Goal: Task Accomplishment & Management: Use online tool/utility

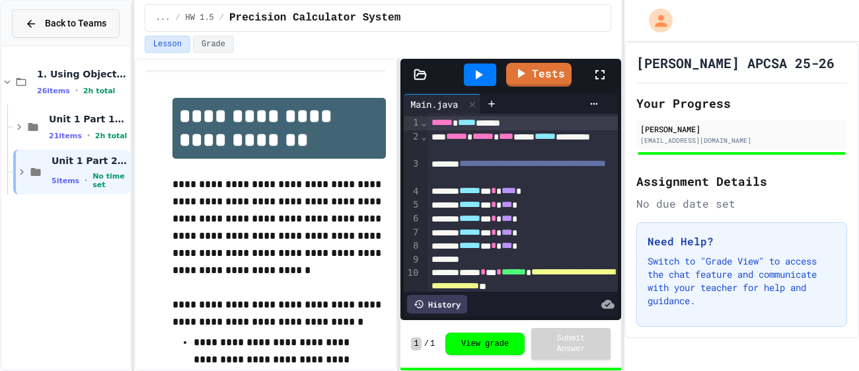
click at [60, 34] on button "Back to Teams" at bounding box center [66, 23] width 108 height 28
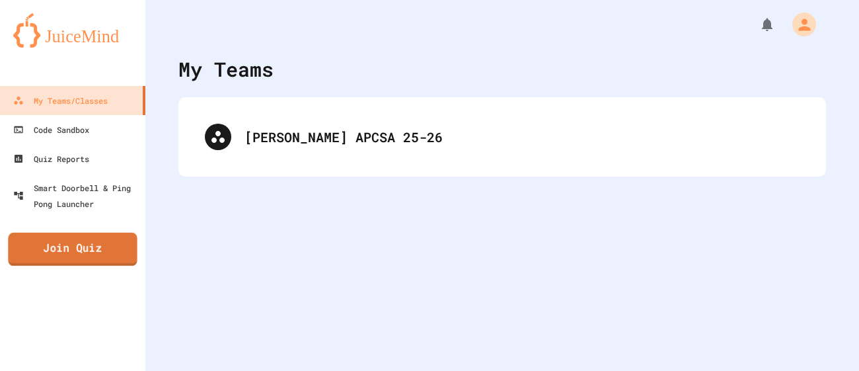
click at [108, 250] on link "Join Quiz" at bounding box center [72, 249] width 129 height 33
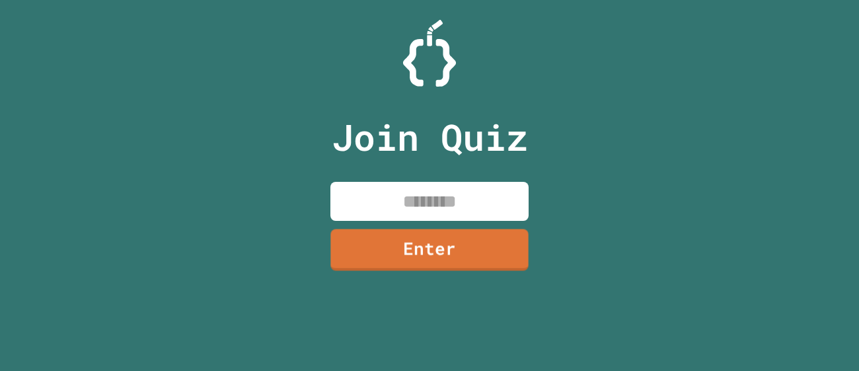
click at [430, 196] on input at bounding box center [429, 201] width 198 height 39
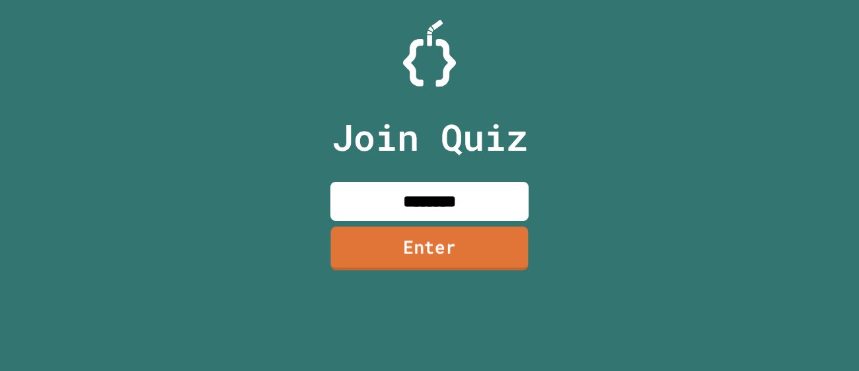
type input "********"
click at [466, 260] on link "Enter" at bounding box center [429, 248] width 198 height 44
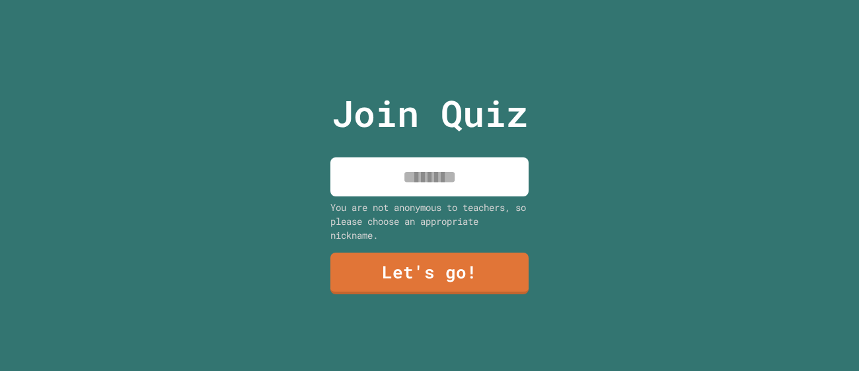
click at [429, 198] on div "Join Quiz You are not anonymous to teachers, so please choose an appropriate ni…" at bounding box center [429, 185] width 223 height 371
click at [407, 172] on input at bounding box center [429, 176] width 198 height 39
type input "*"
type input "***"
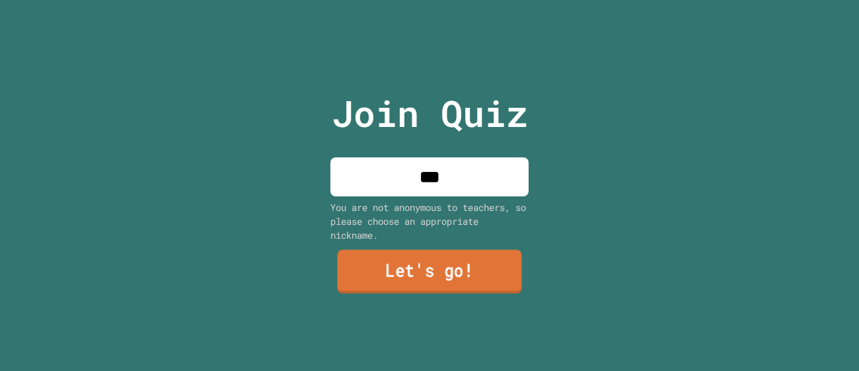
click at [423, 254] on link "Let's go!" at bounding box center [430, 272] width 184 height 44
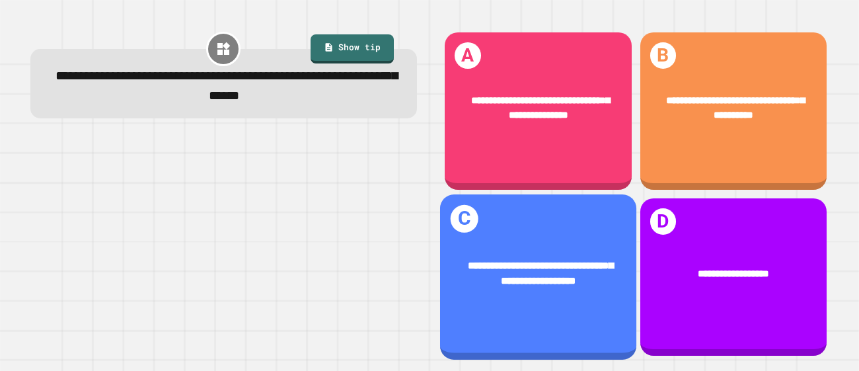
click at [556, 283] on span "**********" at bounding box center [541, 273] width 146 height 26
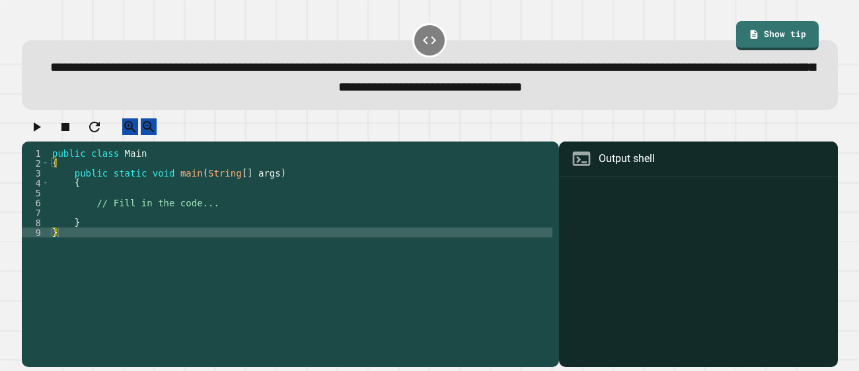
click at [165, 200] on div "public class Main { public static void main ( String [ ] args ) { // Fill in th…" at bounding box center [301, 252] width 503 height 208
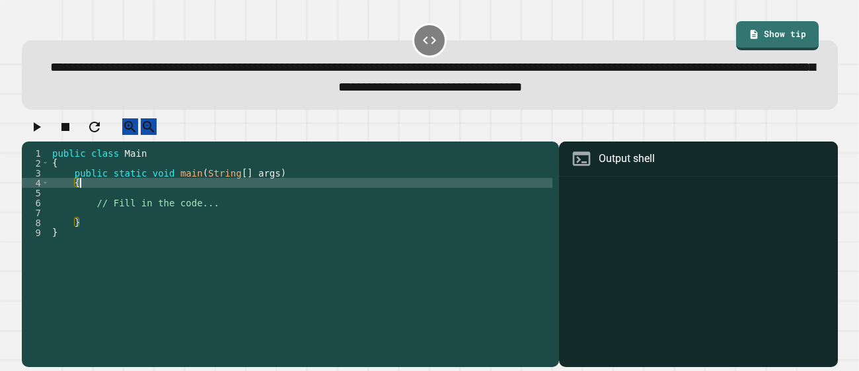
type textarea "*"
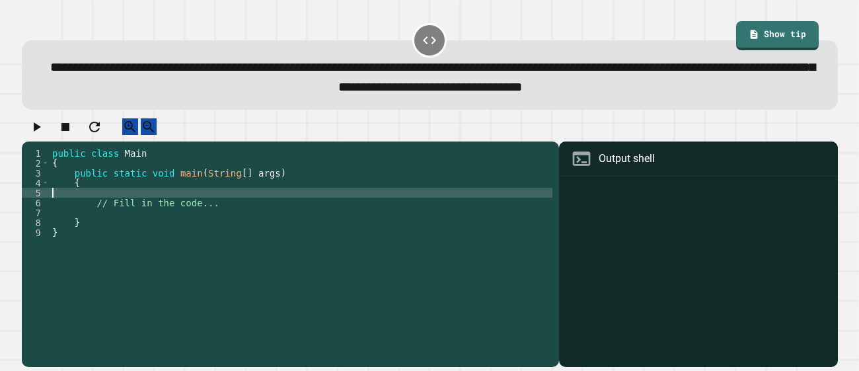
click at [234, 219] on div "public class Main { public static void main ( String [ ] args ) { // Fill in th…" at bounding box center [301, 252] width 503 height 208
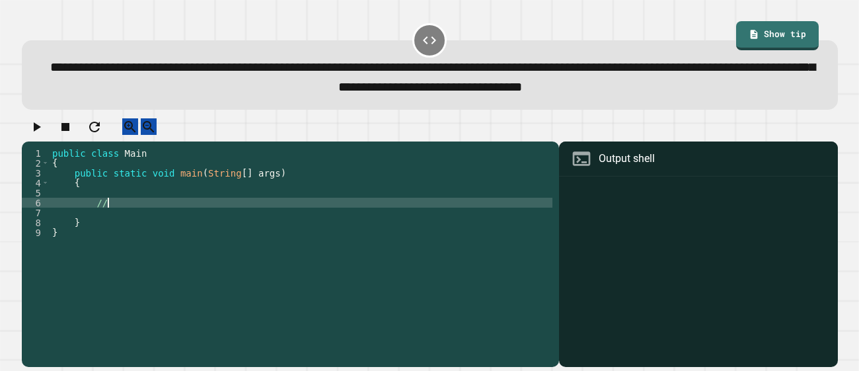
type textarea "*"
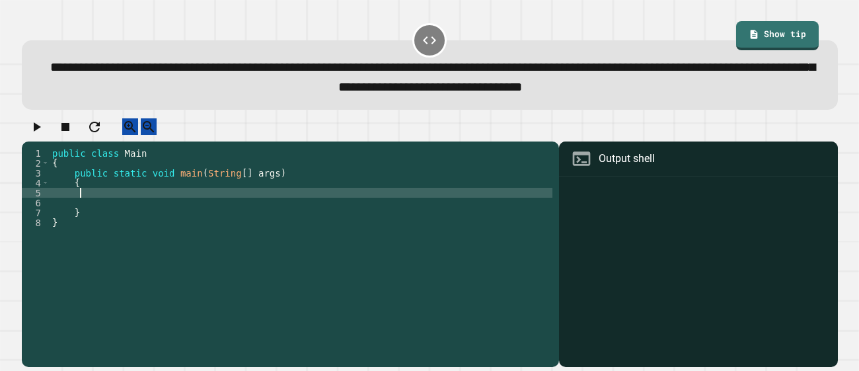
scroll to position [0, 1]
type textarea "*"
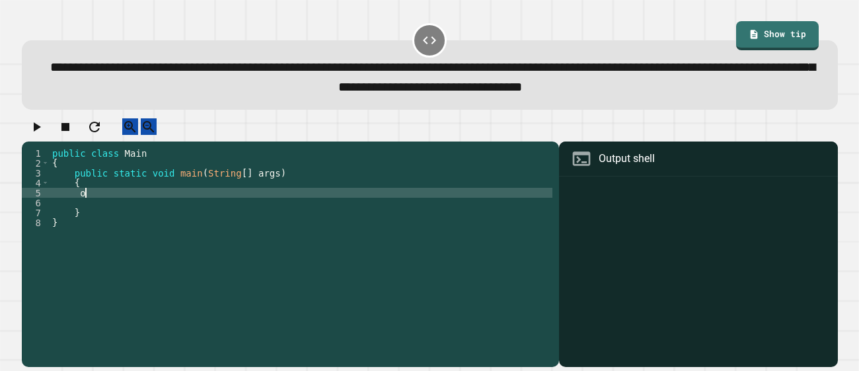
scroll to position [0, 1]
type textarea "******"
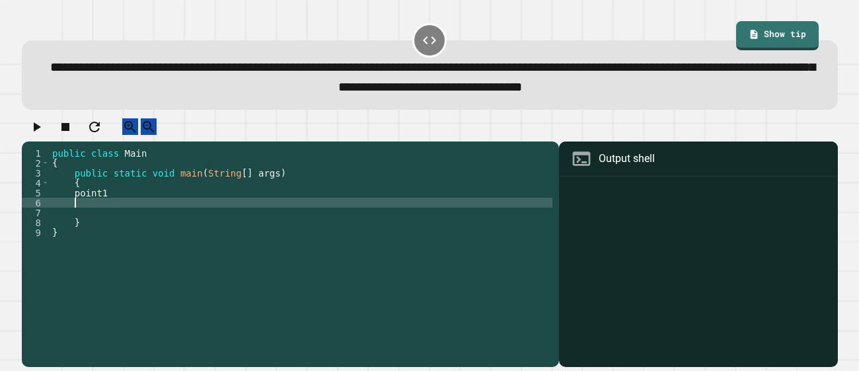
scroll to position [0, 0]
type textarea "******"
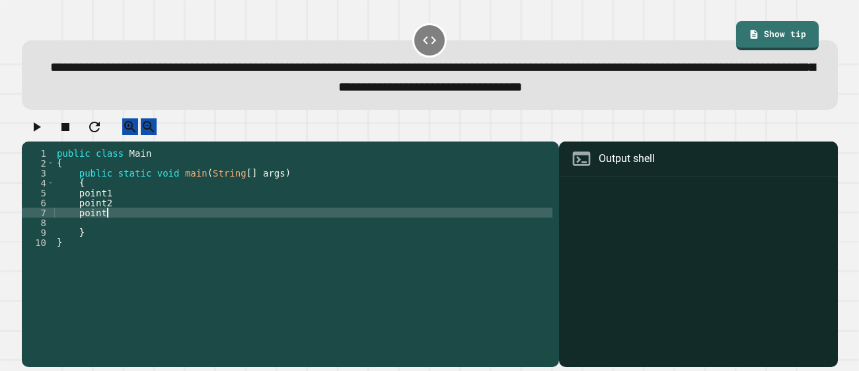
scroll to position [0, 3]
type textarea "******"
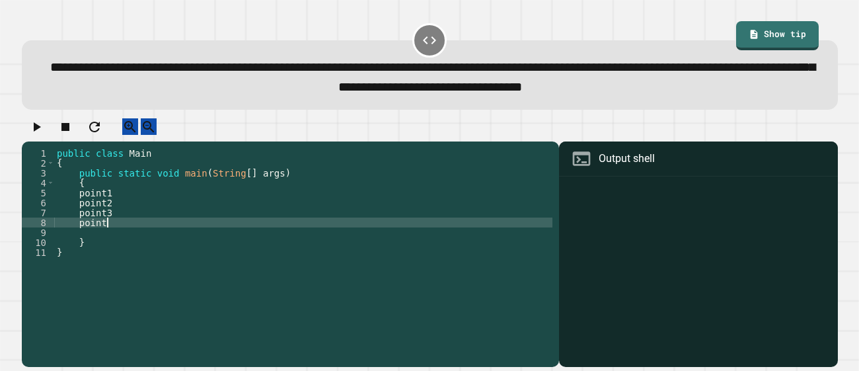
type textarea "******"
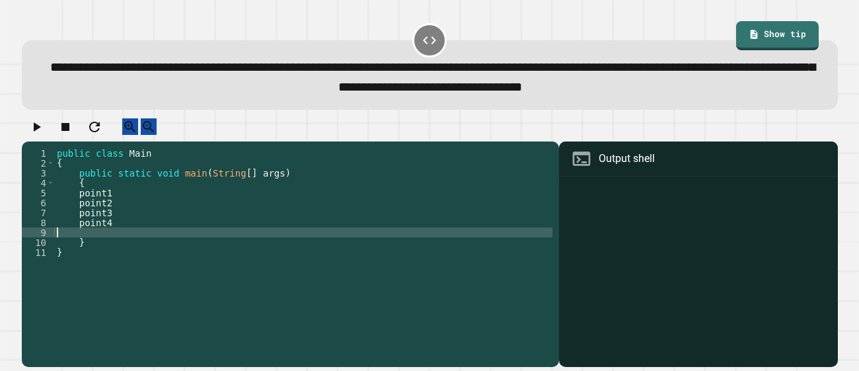
scroll to position [0, 0]
type textarea "*"
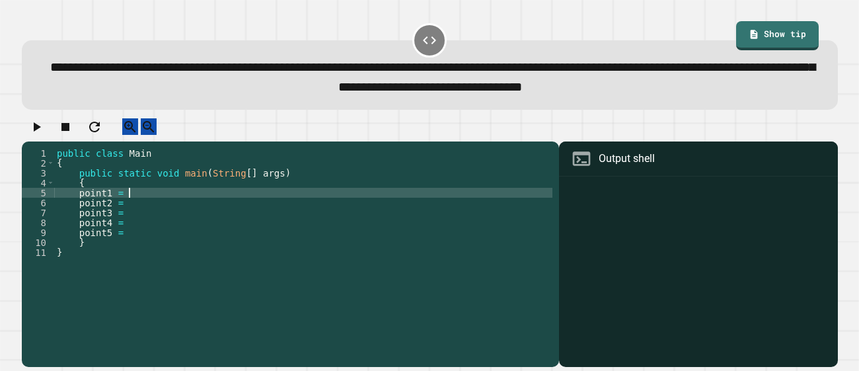
scroll to position [0, 4]
type textarea "**********"
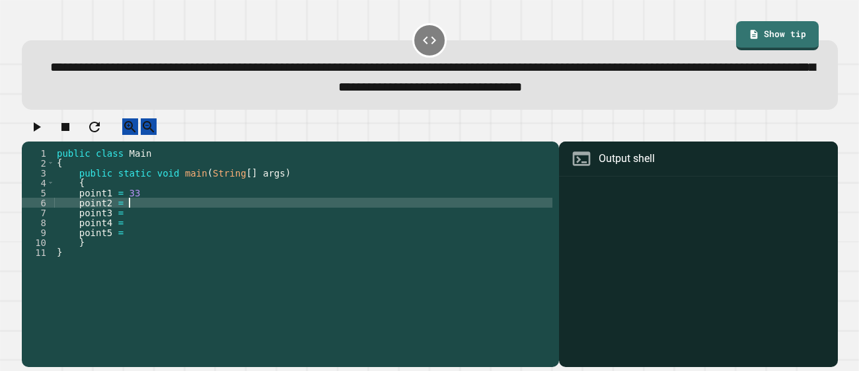
scroll to position [0, 5]
type textarea "********"
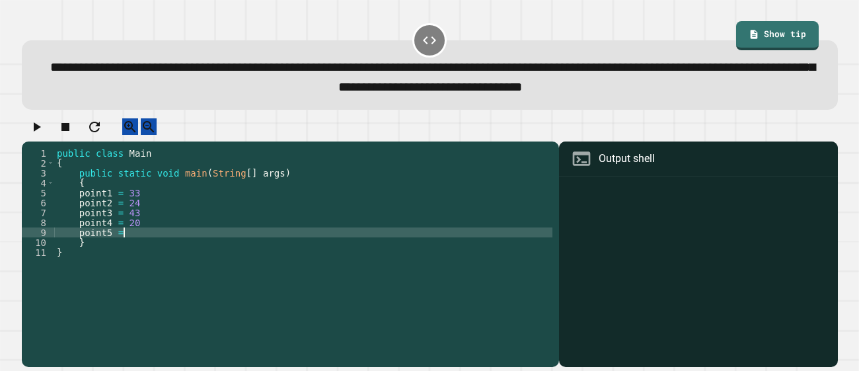
scroll to position [0, 4]
type textarea "**********"
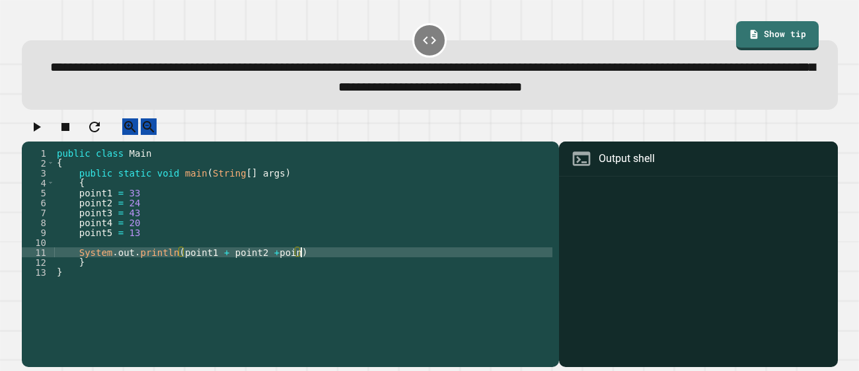
scroll to position [0, 17]
click at [183, 264] on div "public class Main { public static void main ( String [ ] args ) { point1 = 33 p…" at bounding box center [303, 252] width 498 height 208
click at [278, 262] on div "public class Main { public static void main ( String [ ] args ) { point1 = 33 p…" at bounding box center [303, 252] width 498 height 208
click at [182, 263] on div "public class Main { public static void main ( String [ ] args ) { point1 = 33 p…" at bounding box center [303, 252] width 498 height 208
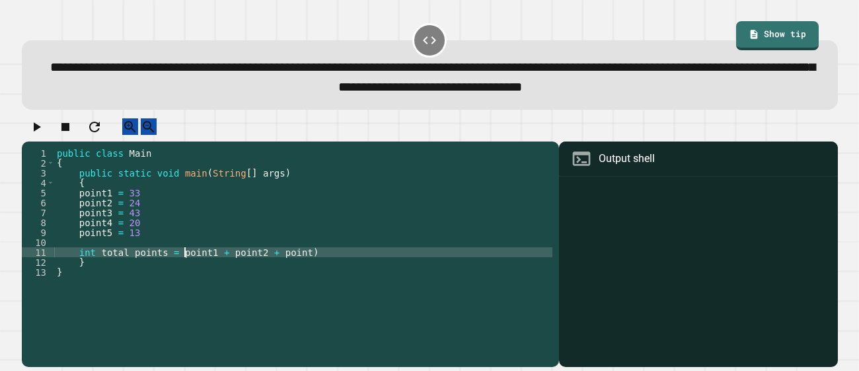
scroll to position [0, 9]
click at [324, 260] on div "public class Main { public static void main ( String [ ] args ) { point1 = 33 p…" at bounding box center [303, 252] width 498 height 208
click at [184, 264] on div "public class Main { public static void main ( String [ ] args ) { point1 = 33 p…" at bounding box center [303, 252] width 498 height 208
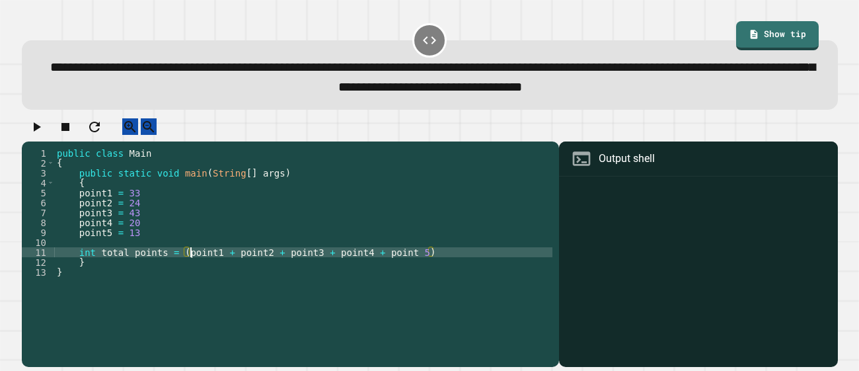
click at [447, 263] on div "public class Main { public static void main ( String [ ] args ) { point1 = 33 p…" at bounding box center [303, 252] width 498 height 208
click at [425, 263] on div "public class Main { public static void main ( String [ ] args ) { point1 = 33 p…" at bounding box center [303, 252] width 498 height 208
type textarea "**********"
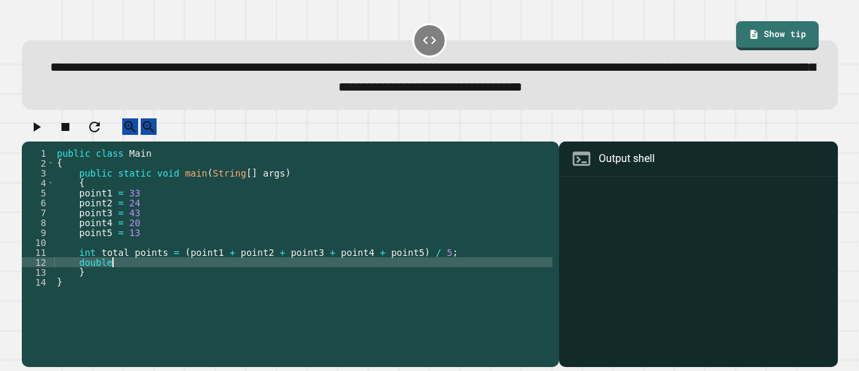
scroll to position [0, 3]
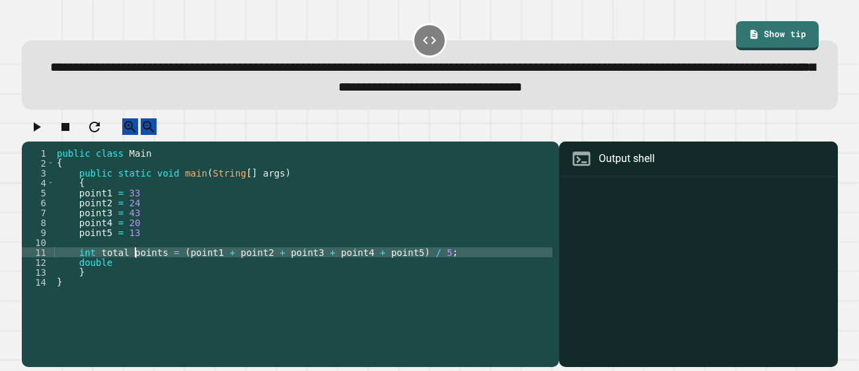
click at [134, 264] on div "public class Main { public static void main ( String [ ] args ) { point1 = 33 p…" at bounding box center [303, 252] width 498 height 208
click at [136, 276] on div "public class Main { public static void main ( String [ ] args ) { point1 = 33 p…" at bounding box center [303, 252] width 498 height 208
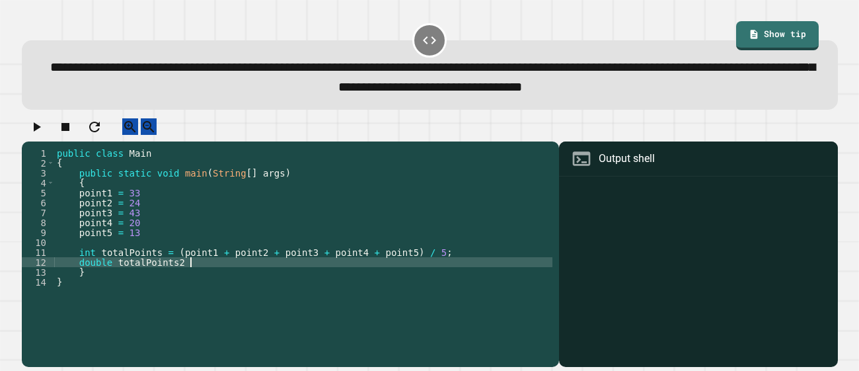
scroll to position [0, 9]
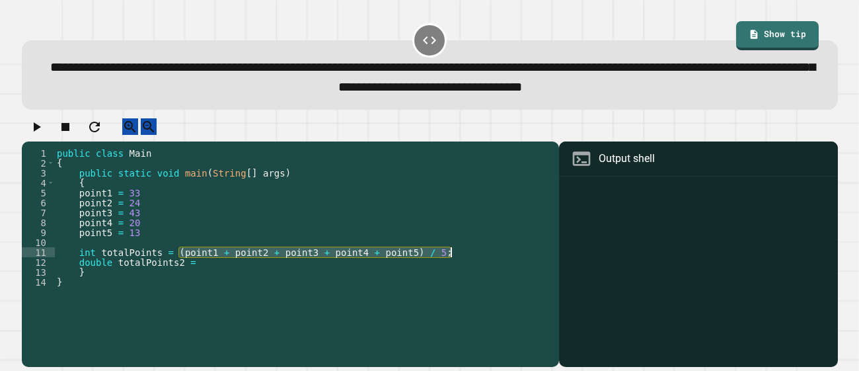
drag, startPoint x: 179, startPoint y: 263, endPoint x: 452, endPoint y: 266, distance: 272.9
click at [452, 266] on div "public class Main { public static void main ( String [ ] args ) { point1 = 33 p…" at bounding box center [303, 252] width 498 height 208
click at [362, 280] on div "public class Main { public static void main ( String [ ] args ) { point1 = 33 p…" at bounding box center [303, 252] width 498 height 208
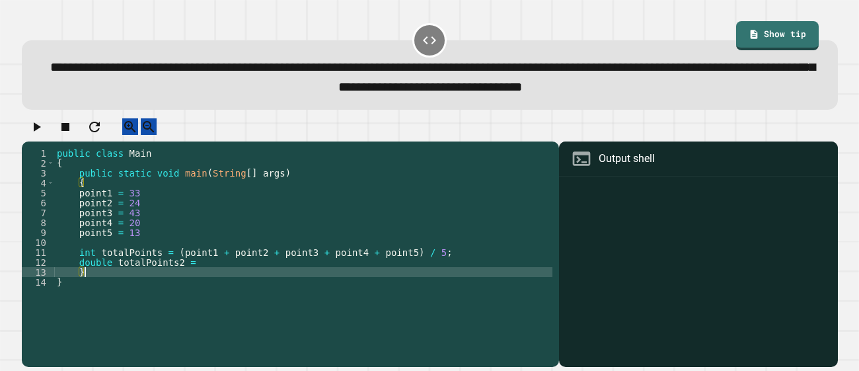
click at [344, 272] on div "public class Main { public static void main ( String [ ] args ) { point1 = 33 p…" at bounding box center [303, 252] width 498 height 208
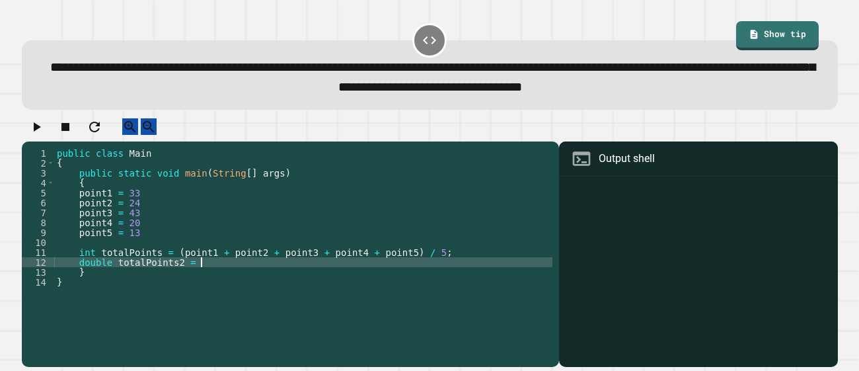
scroll to position [0, 9]
paste textarea "**********"
type textarea "**********"
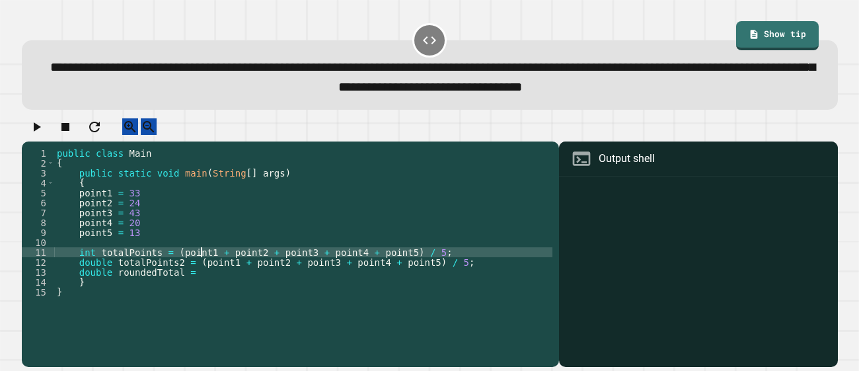
click at [203, 269] on div "public class Main { public static void main ( String [ ] args ) { point1 = 33 p…" at bounding box center [303, 252] width 498 height 208
click at [200, 276] on div "public class Main { public static void main ( String [ ] args ) { point1 = 33 p…" at bounding box center [303, 252] width 498 height 208
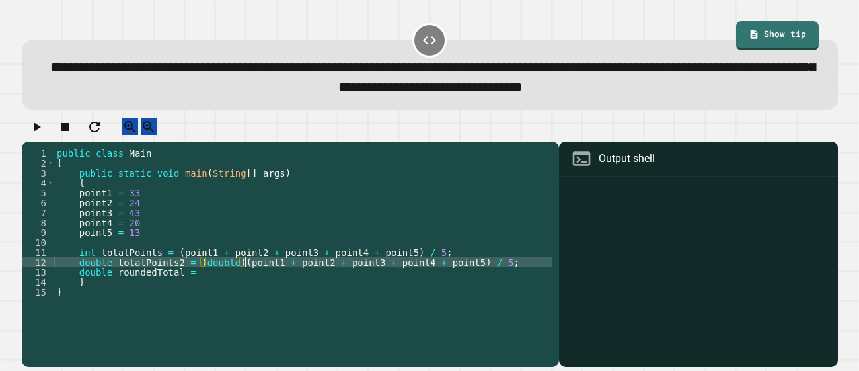
scroll to position [0, 13]
click at [223, 291] on div "public class Main { public static void main ( String [ ] args ) { point1 = 33 p…" at bounding box center [303, 252] width 498 height 208
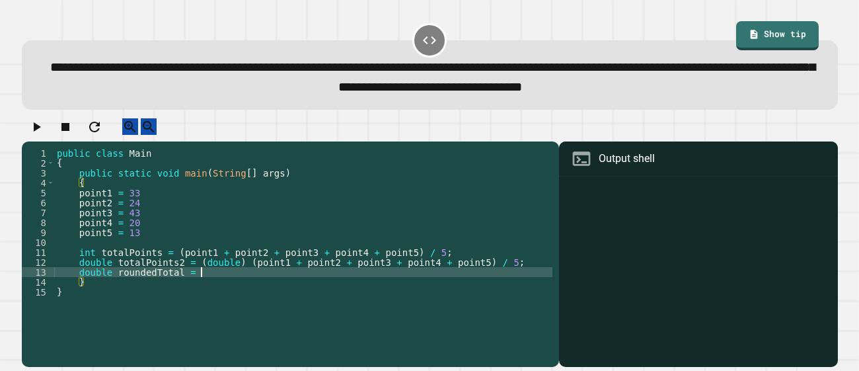
click at [221, 286] on div "public class Main { public static void main ( String [ ] args ) { point1 = 33 p…" at bounding box center [303, 252] width 498 height 208
type textarea "**********"
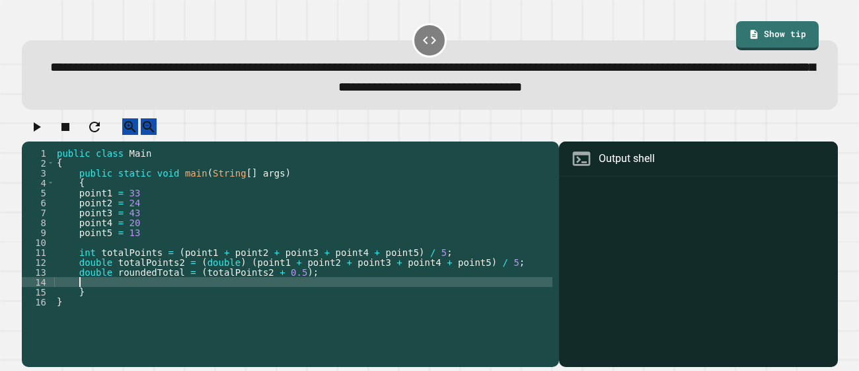
scroll to position [0, 0]
click at [38, 125] on icon "button" at bounding box center [36, 127] width 16 height 16
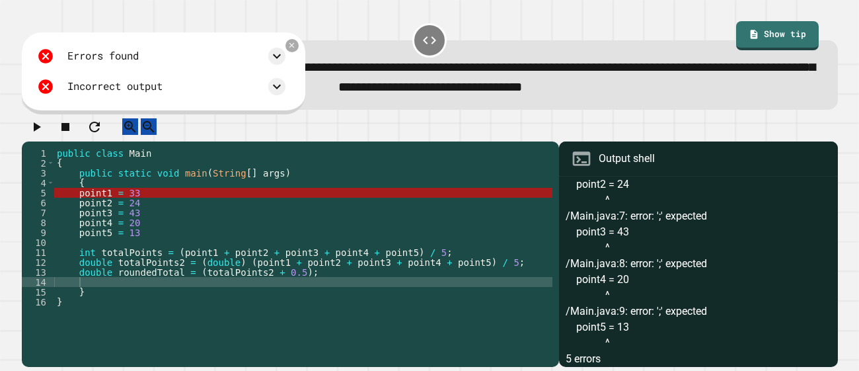
scroll to position [78, 0]
click at [111, 205] on div "public class Main { public static void main ( String [ ] args ) { point1 = 33 p…" at bounding box center [303, 252] width 498 height 208
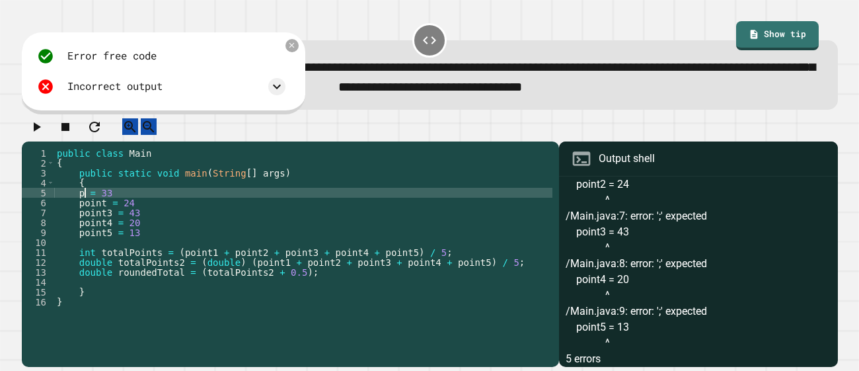
scroll to position [0, 2]
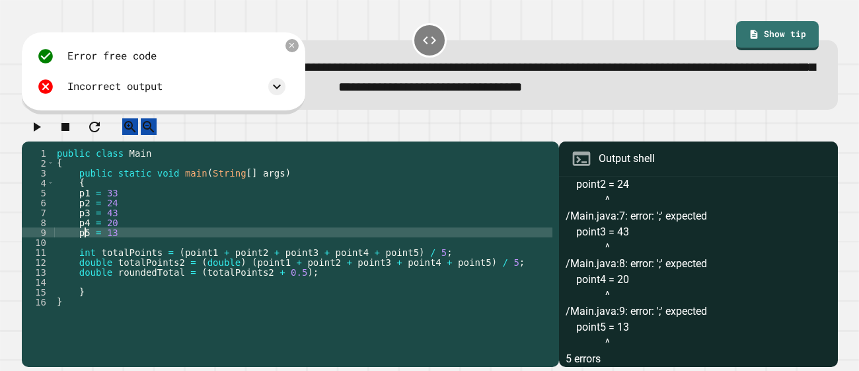
click at [212, 264] on div "public class Main { public static void main ( String [ ] args ) { p1 = 33 p2 = …" at bounding box center [303, 252] width 498 height 208
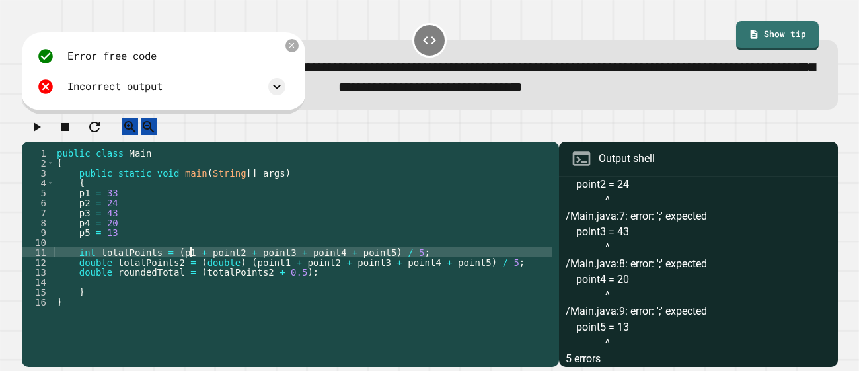
click at [237, 262] on div "public class Main { public static void main ( String [ ] args ) { p1 = 33 p2 = …" at bounding box center [303, 252] width 498 height 208
click at [267, 264] on div "public class Main { public static void main ( String [ ] args ) { p1 = 33 p2 = …" at bounding box center [303, 252] width 498 height 208
click at [297, 262] on div "public class Main { public static void main ( String [ ] args ) { p1 = 33 p2 = …" at bounding box center [303, 252] width 498 height 208
click at [323, 262] on div "public class Main { public static void main ( String [ ] args ) { p1 = 33 p2 = …" at bounding box center [303, 252] width 498 height 208
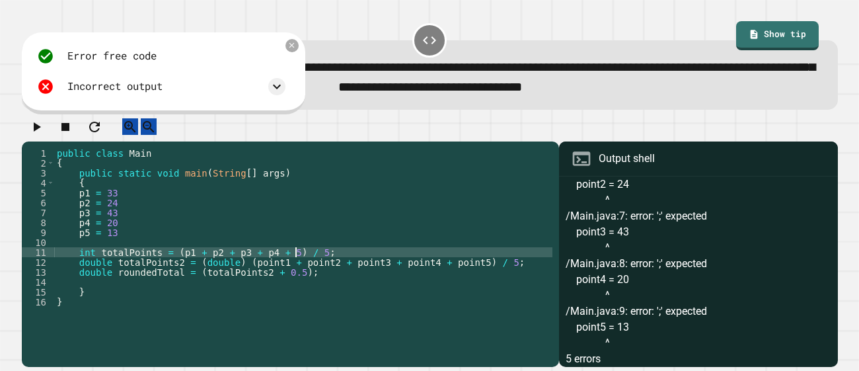
scroll to position [0, 17]
click at [156, 202] on div "public class Main { public static void main ( String [ ] args ) { p1 = 33 p2 = …" at bounding box center [303, 252] width 498 height 208
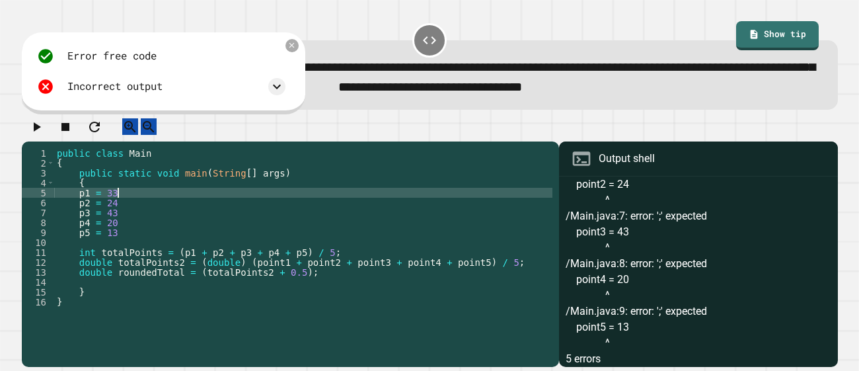
scroll to position [0, 3]
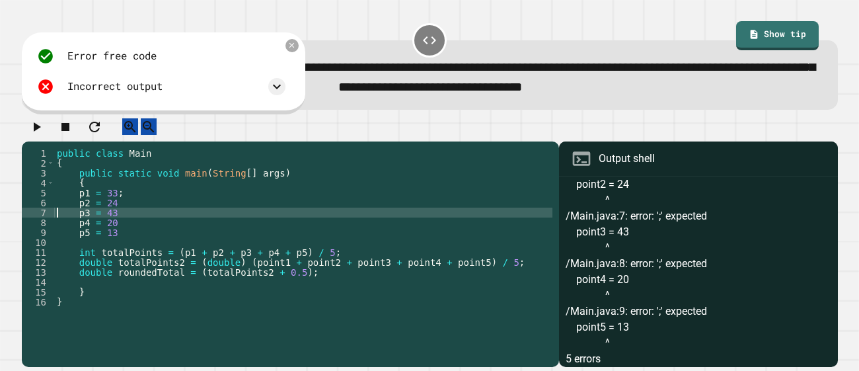
click at [129, 209] on div "public class Main { public static void main ( String [ ] args ) { p1 = 33 ; p2 …" at bounding box center [303, 252] width 498 height 208
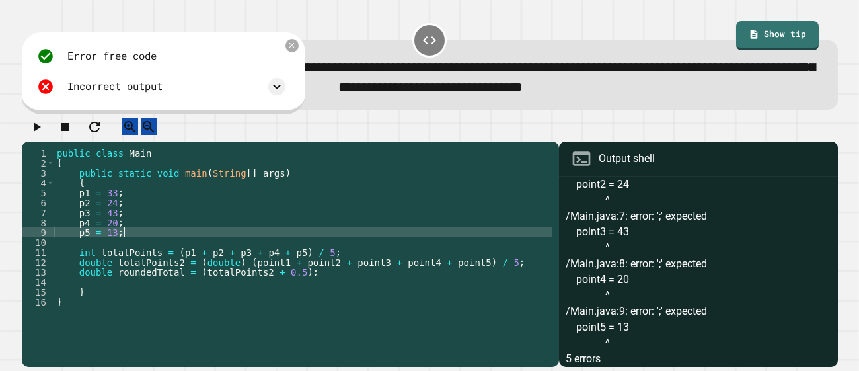
click at [36, 133] on icon "button" at bounding box center [36, 127] width 16 height 16
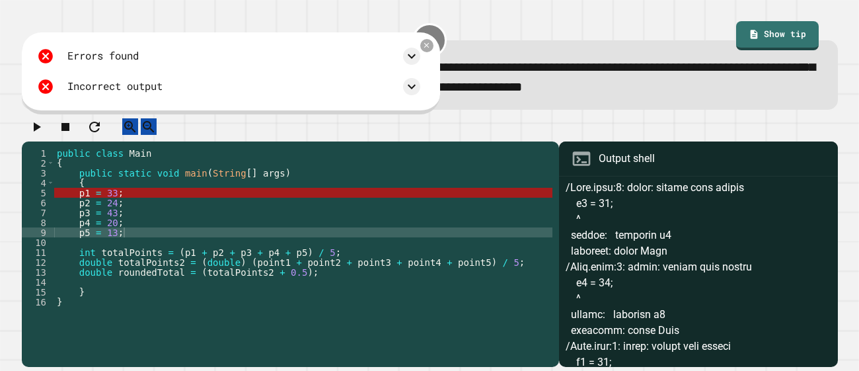
click at [71, 206] on div "public class Main { public static void main ( String [ ] args ) { p1 = 33 ; p2 …" at bounding box center [303, 252] width 498 height 208
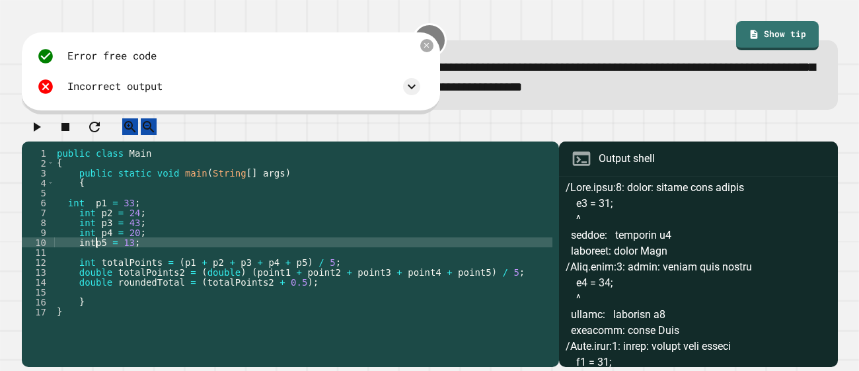
scroll to position [0, 3]
click at [92, 210] on div "public class Main { public static void main ( String [ ] args ) { int p1 = 33 ;…" at bounding box center [303, 252] width 498 height 208
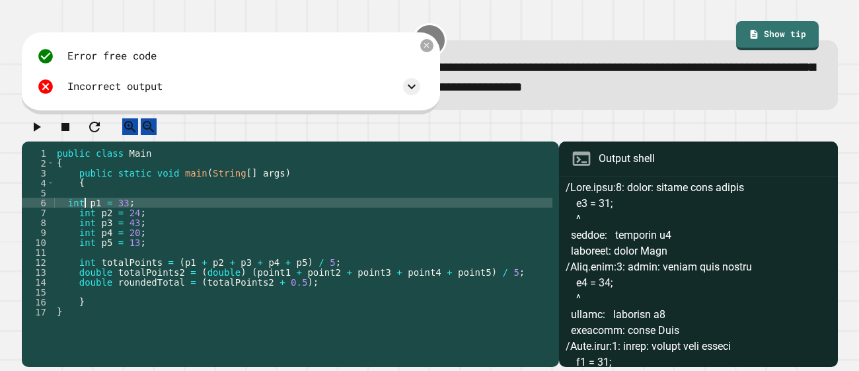
click at [59, 211] on div "public class Main { public static void main ( String [ ] args ) { int p1 = 33 ;…" at bounding box center [303, 252] width 498 height 208
click at [41, 129] on icon "button" at bounding box center [36, 127] width 16 height 16
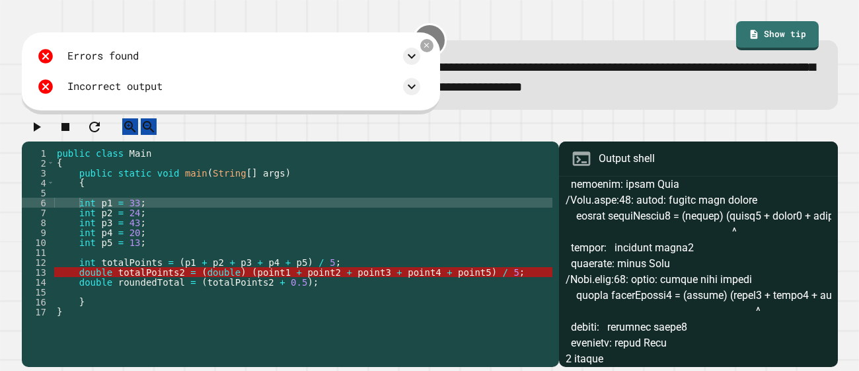
scroll to position [237, 0]
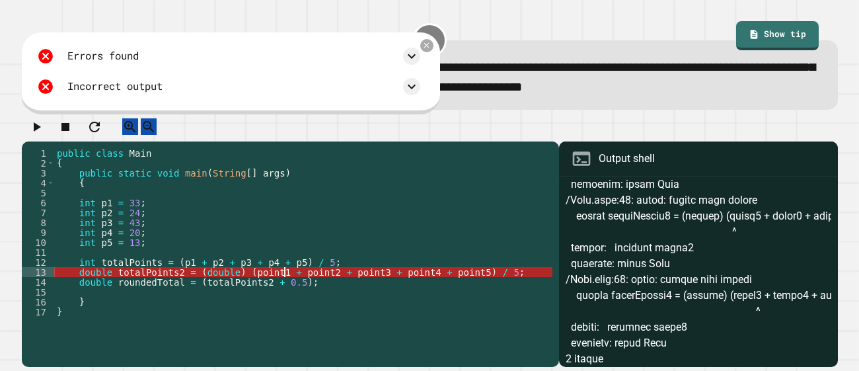
click at [282, 282] on div "public class Main { public static void main ( String [ ] args ) { int p1 = 33 ;…" at bounding box center [303, 252] width 498 height 208
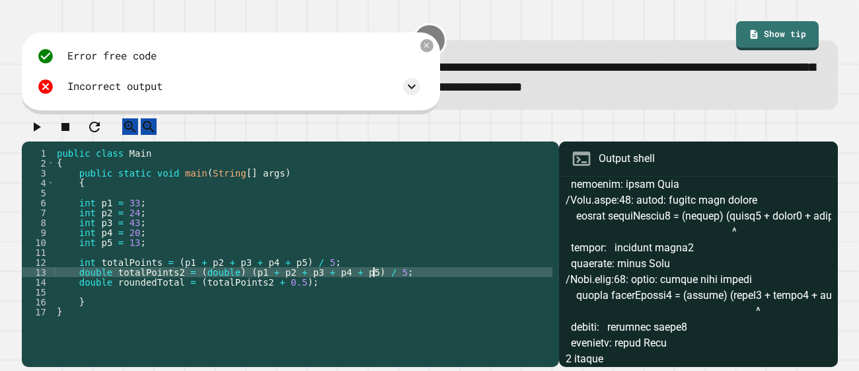
click at [44, 135] on icon "button" at bounding box center [36, 127] width 16 height 16
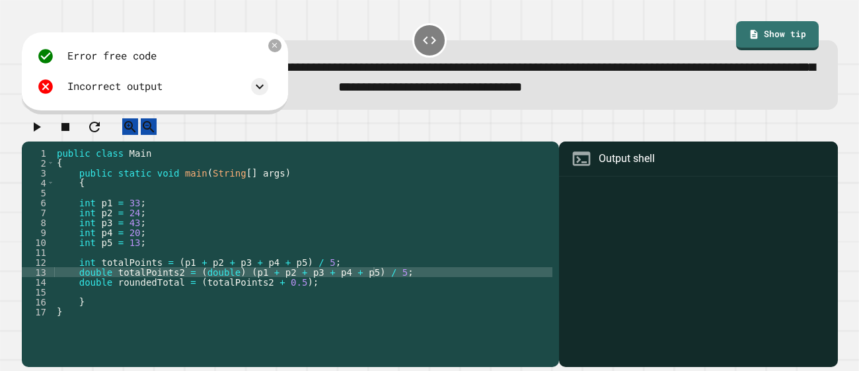
click at [95, 270] on div "public class Main { public static void main ( String [ ] args ) { int p1 = 33 ;…" at bounding box center [303, 252] width 498 height 208
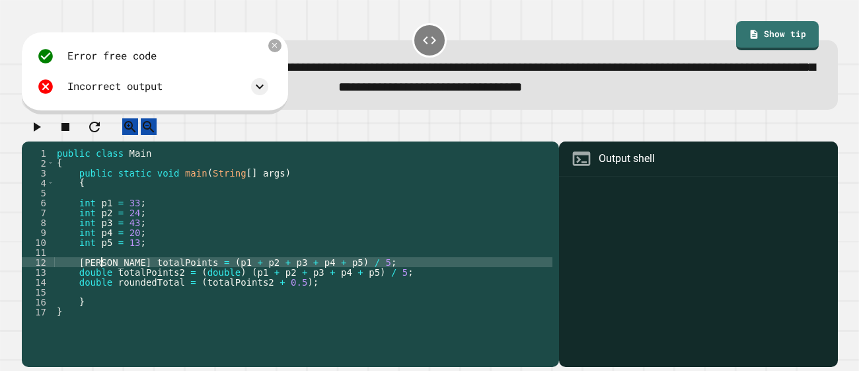
scroll to position [0, 3]
click at [351, 274] on div "public class Main { public static void main ( String [ ] args ) { int p1 = 33 ;…" at bounding box center [303, 252] width 498 height 208
click at [42, 135] on icon "button" at bounding box center [36, 127] width 16 height 16
click at [332, 292] on div "public class Main { public static void main ( String [ ] args ) { int p1 = 33 ;…" at bounding box center [303, 252] width 498 height 208
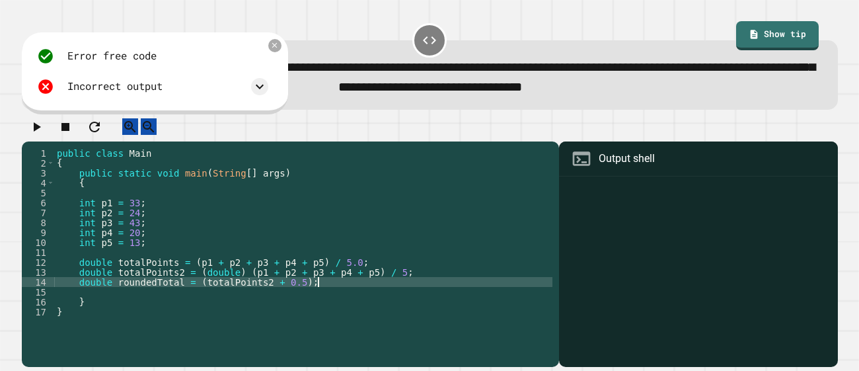
scroll to position [0, 18]
type textarea "**********"
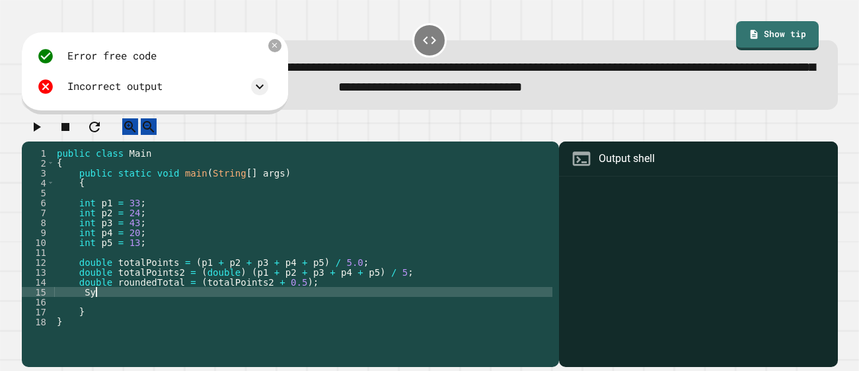
type textarea "*"
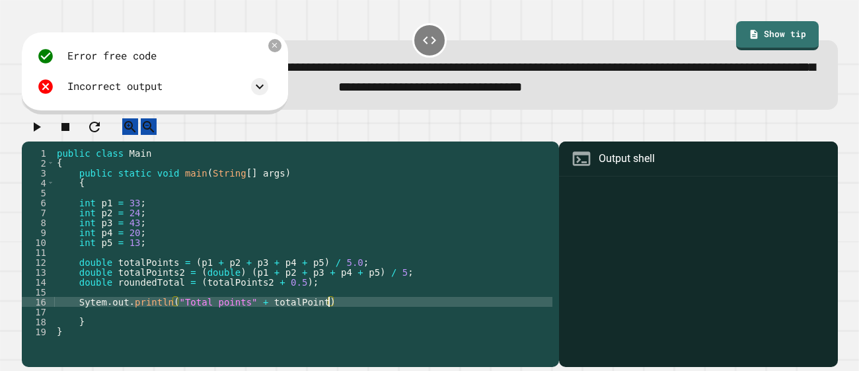
scroll to position [0, 19]
type textarea "**********"
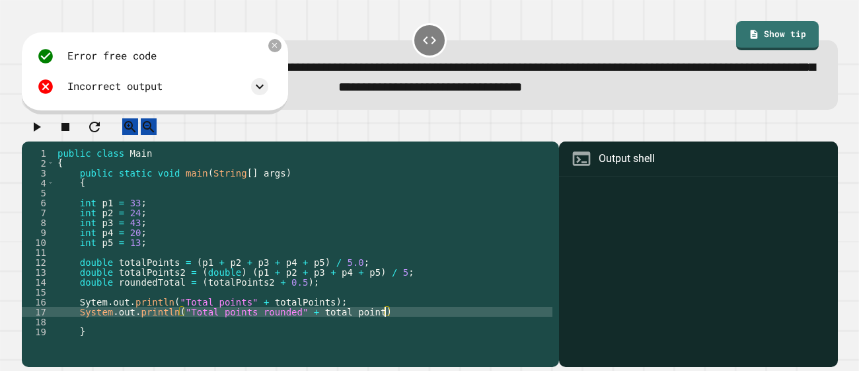
scroll to position [0, 23]
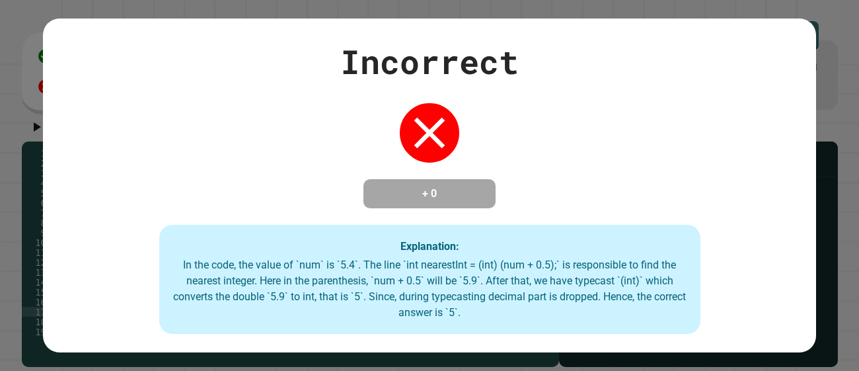
type textarea "**********"
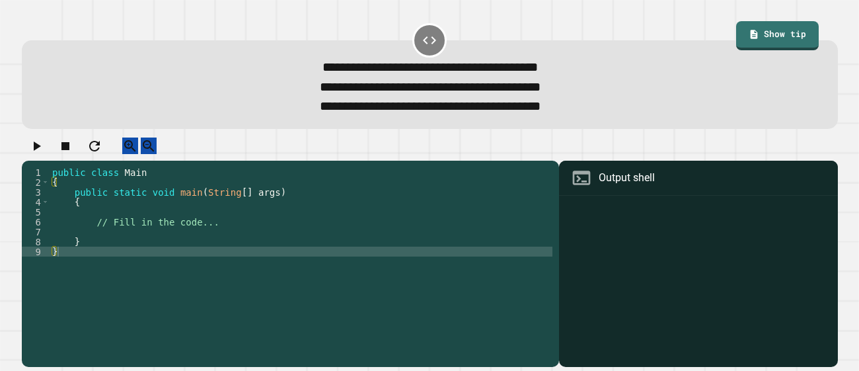
click at [98, 244] on div "public class Main { public static void main ( String [ ] args ) { // Fill in th…" at bounding box center [301, 261] width 503 height 188
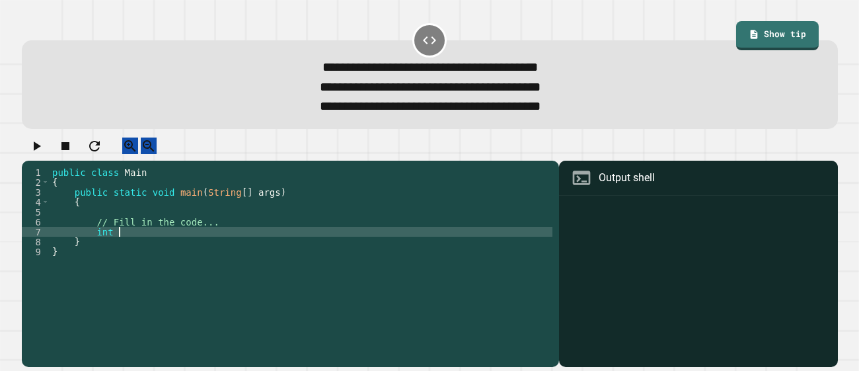
scroll to position [0, 4]
type textarea "******"
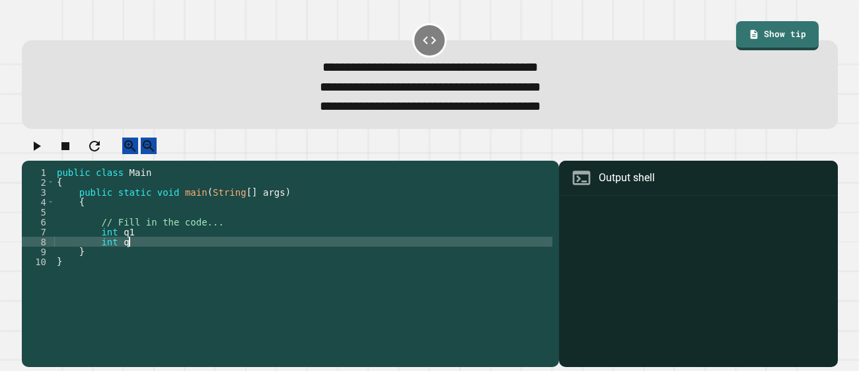
type textarea "******"
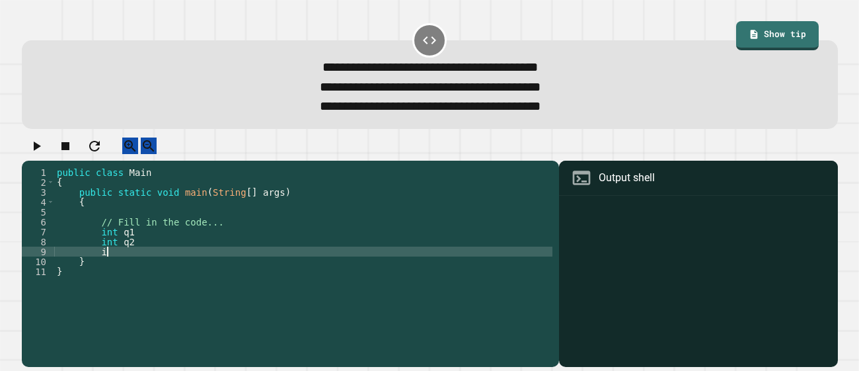
scroll to position [0, 3]
type textarea "******"
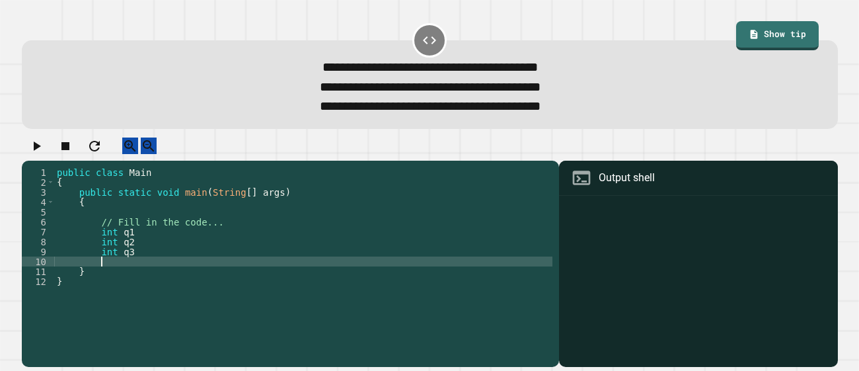
type textarea "*"
type textarea "******"
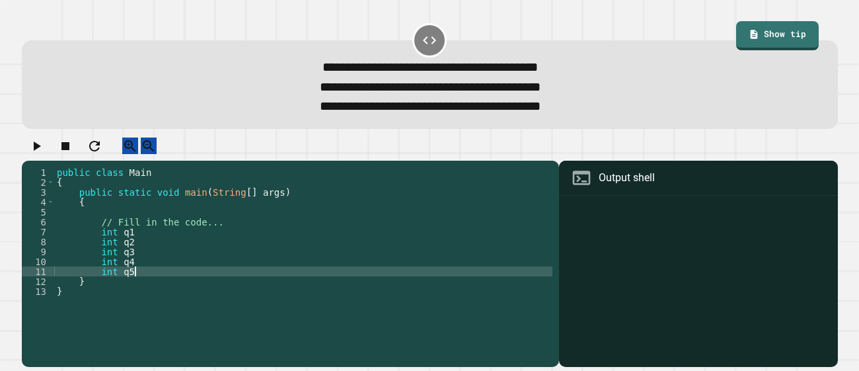
scroll to position [0, 5]
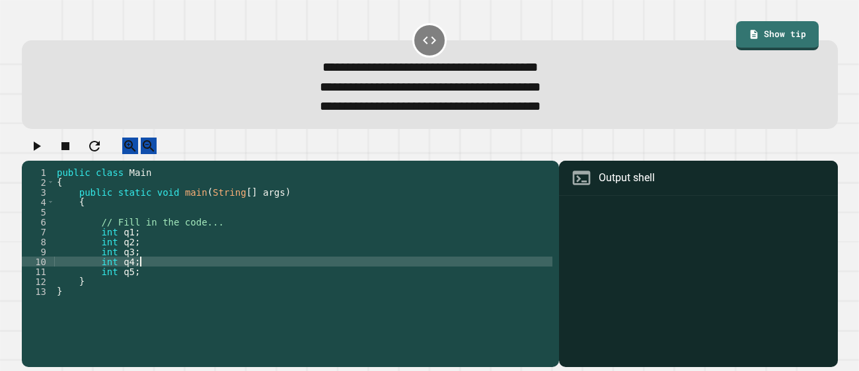
type textarea "*******"
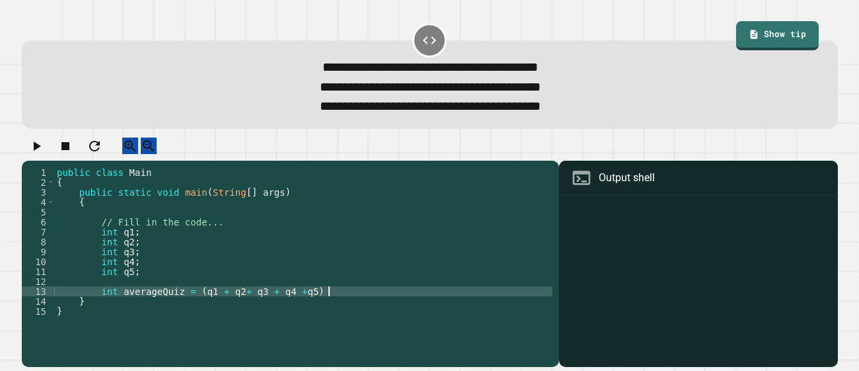
scroll to position [0, 18]
type textarea "**********"
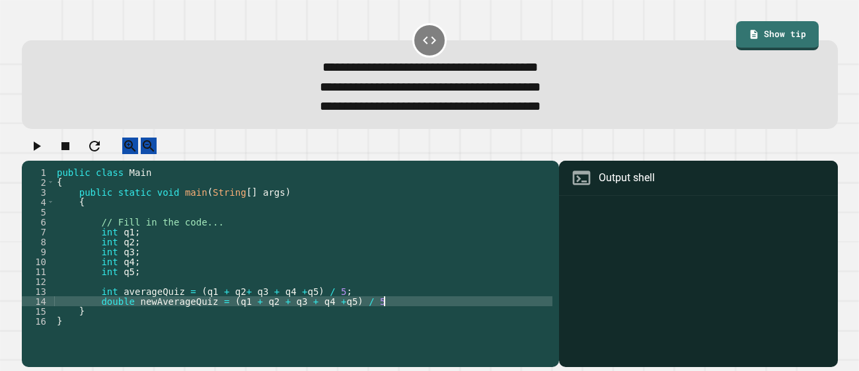
scroll to position [0, 23]
type textarea "**********"
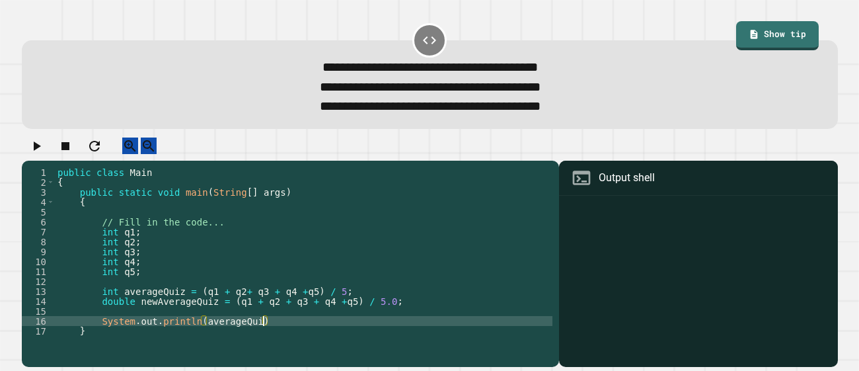
scroll to position [0, 14]
type textarea "**********"
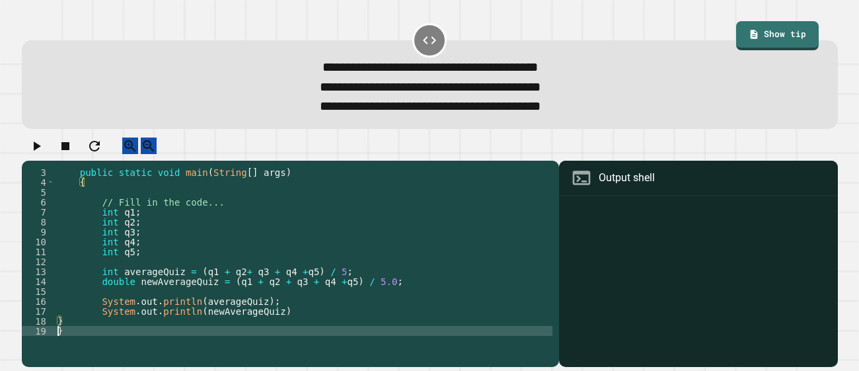
scroll to position [19, 0]
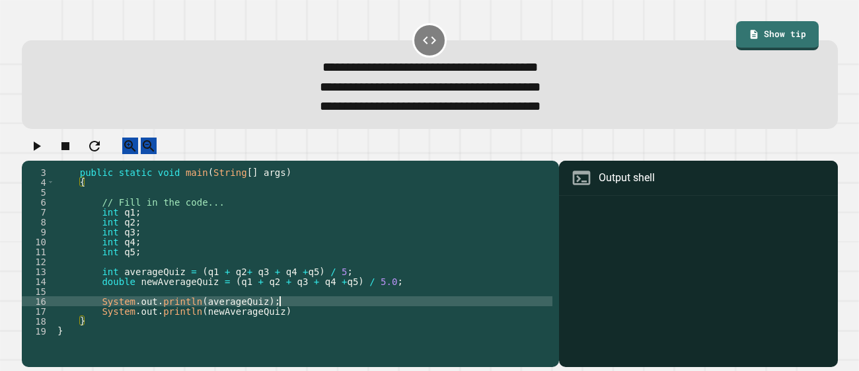
click at [369, 318] on div "public static void main ( String [ ] args ) { // Fill in the code... int q1 ; i…" at bounding box center [304, 261] width 498 height 188
click at [334, 327] on div "public static void main ( String [ ] args ) { // Fill in the code... int q1 ; i…" at bounding box center [304, 261] width 498 height 188
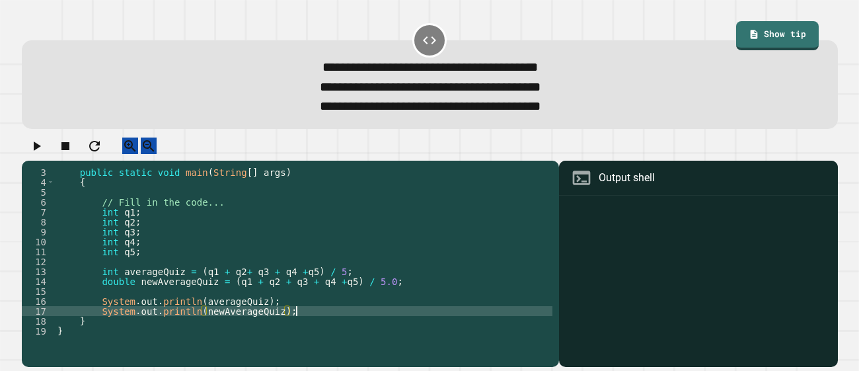
scroll to position [0, 15]
click at [44, 153] on button "button" at bounding box center [36, 145] width 16 height 17
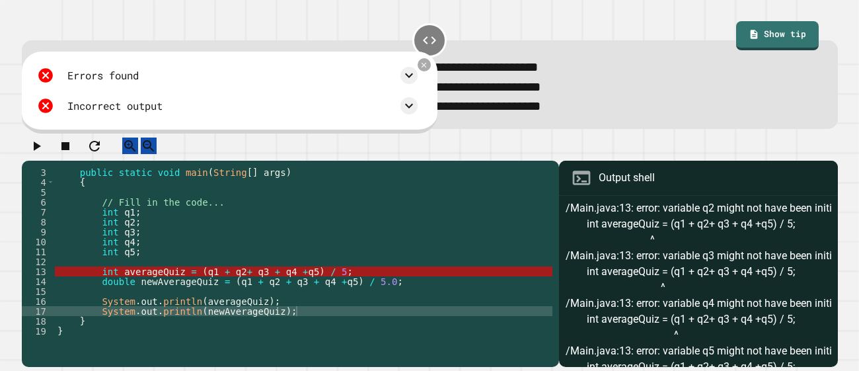
scroll to position [99, 0]
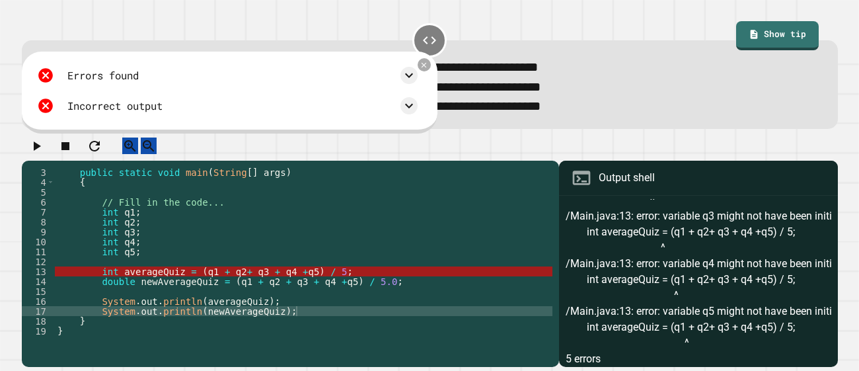
click at [307, 283] on div "public static void main ( String [ ] args ) { // Fill in the code... int q1 ; i…" at bounding box center [304, 261] width 498 height 188
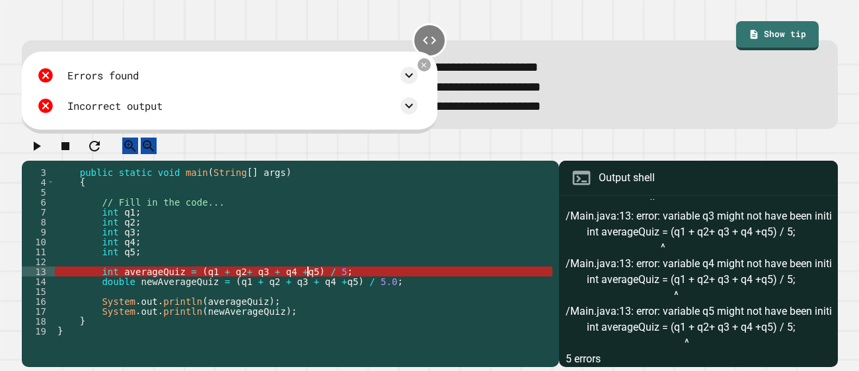
scroll to position [0, 18]
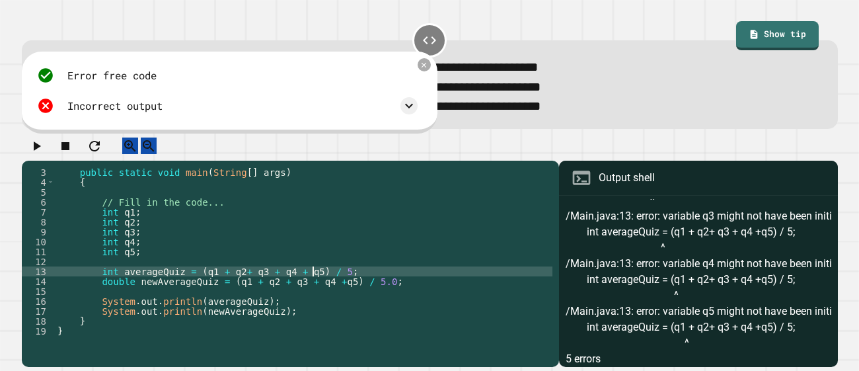
click at [44, 154] on icon "button" at bounding box center [36, 146] width 16 height 16
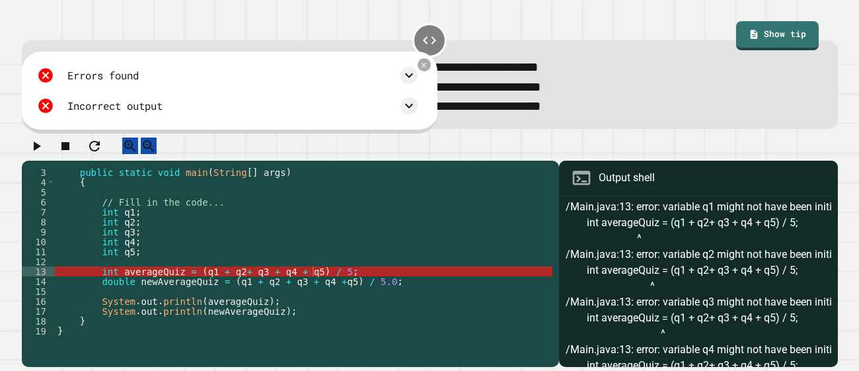
click at [144, 264] on div "public static void main ( String [ ] args ) { // Fill in the code... int q1 ; i…" at bounding box center [304, 261] width 498 height 188
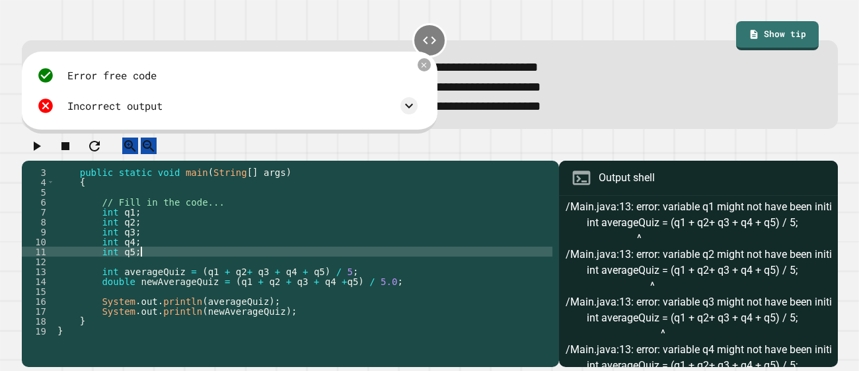
click at [121, 264] on div "public static void main ( String [ ] args ) { // Fill in the code... int q1 ; i…" at bounding box center [304, 261] width 498 height 188
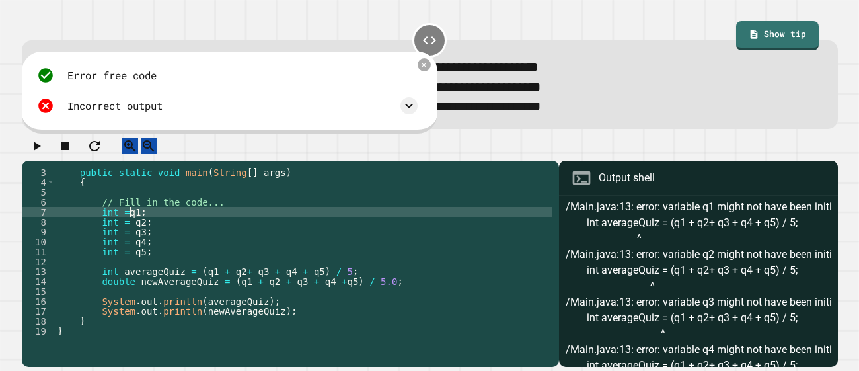
scroll to position [0, 5]
click at [42, 154] on icon "button" at bounding box center [36, 146] width 16 height 16
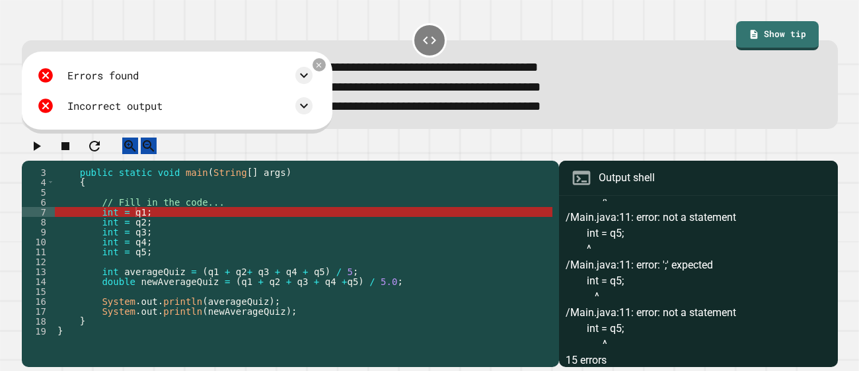
scroll to position [574, 0]
click at [128, 223] on div "public static void main ( String [ ] args ) { // Fill in the code... int = q1 ;…" at bounding box center [304, 261] width 498 height 188
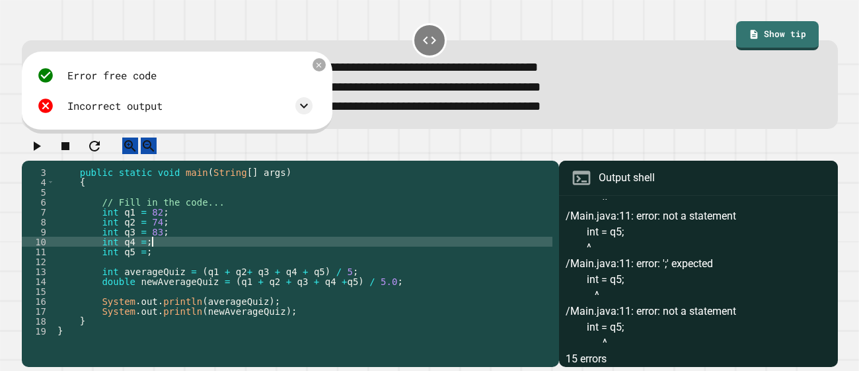
scroll to position [0, 7]
click at [324, 67] on icon at bounding box center [319, 64] width 11 height 11
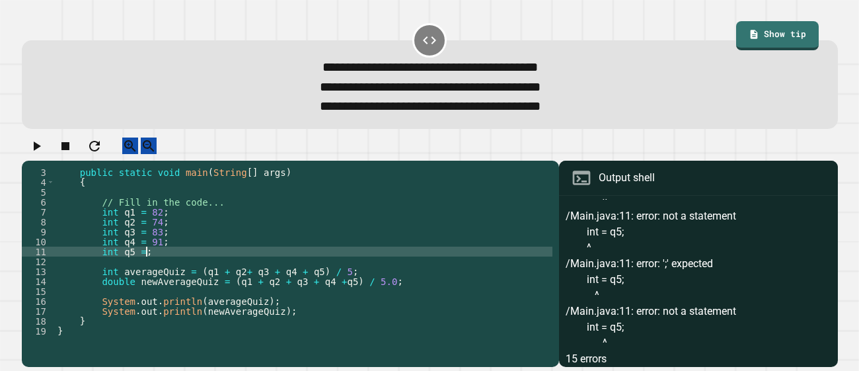
click at [148, 264] on div "public static void main ( String [ ] args ) { // Fill in the code... int q1 = 8…" at bounding box center [304, 261] width 498 height 188
type textarea "**********"
click at [40, 151] on icon "button" at bounding box center [37, 145] width 7 height 9
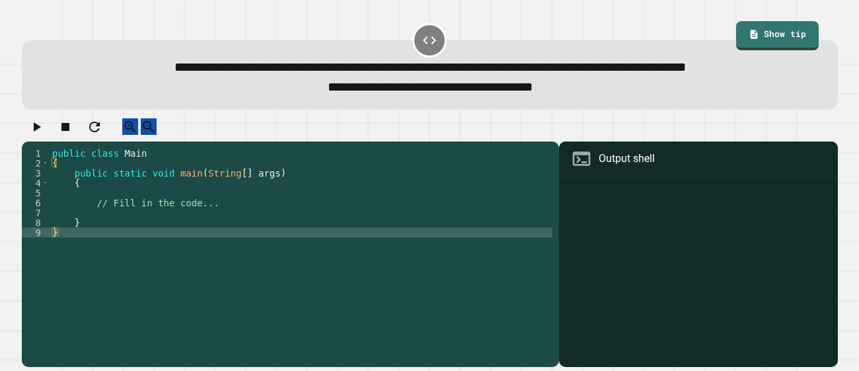
click at [248, 215] on div "public class Main { public static void main ( String [ ] args ) { // Fill in th…" at bounding box center [301, 252] width 503 height 208
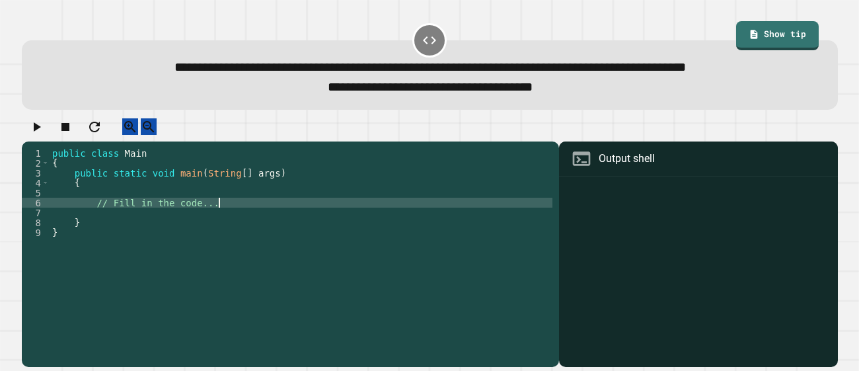
type textarea "**********"
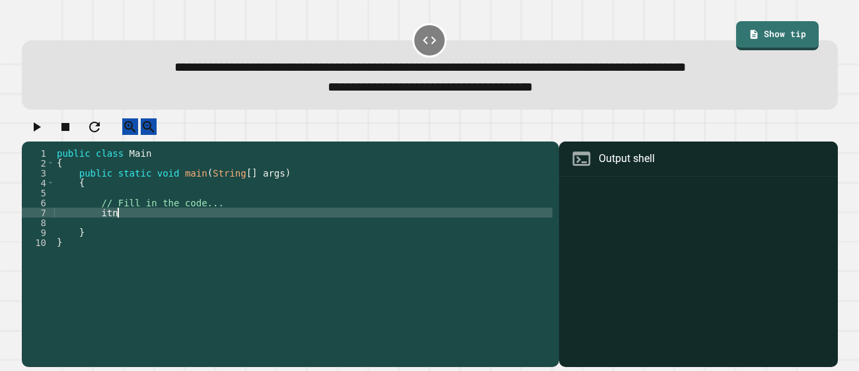
scroll to position [0, 3]
type textarea "*"
type textarea "**********"
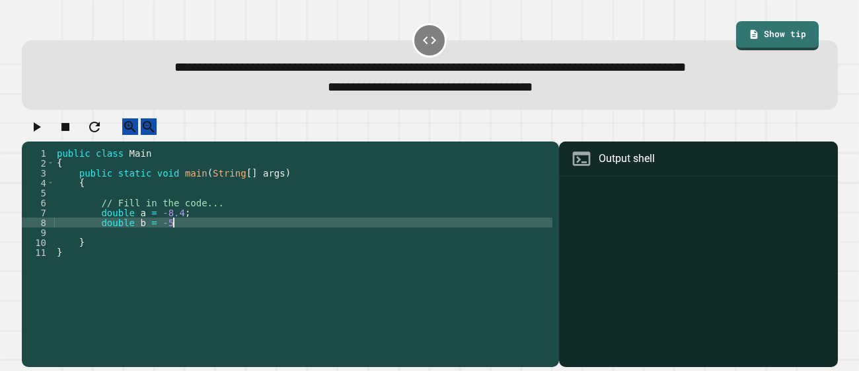
scroll to position [0, 7]
type textarea "**********"
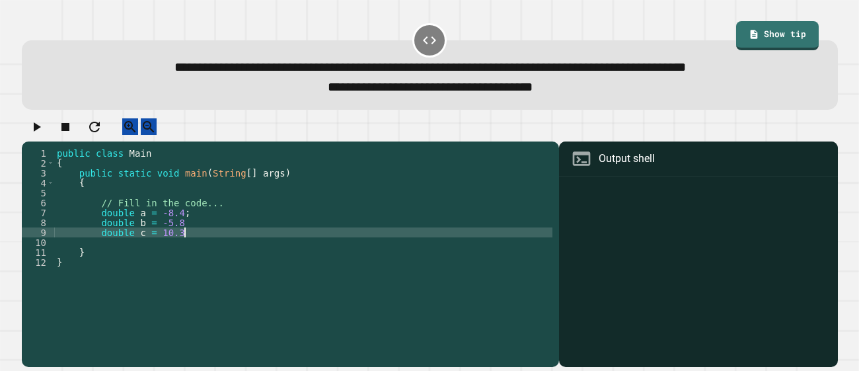
type textarea "**********"
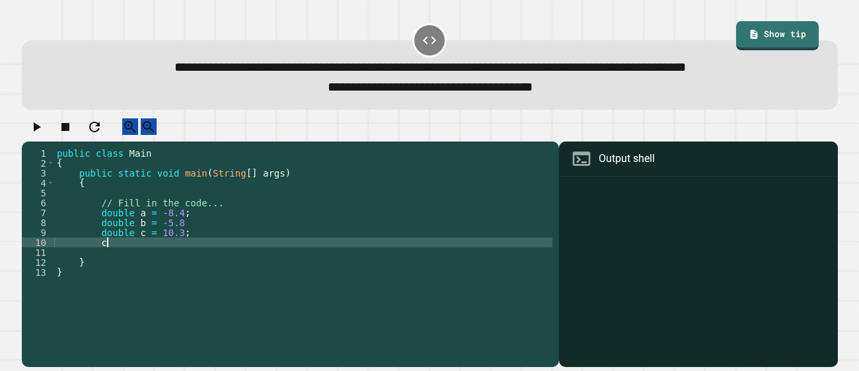
type textarea "*"
type textarea "**********"
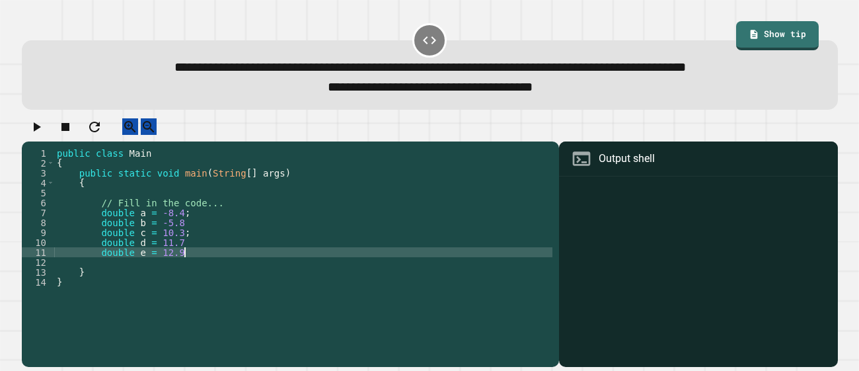
scroll to position [0, 9]
click at [192, 243] on div "public class Main { public static void main ( String [ ] args ) { // Fill in th…" at bounding box center [303, 252] width 498 height 208
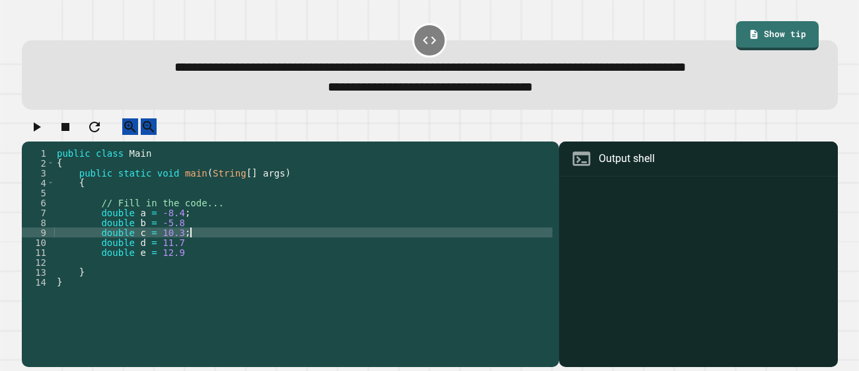
type textarea "**********"
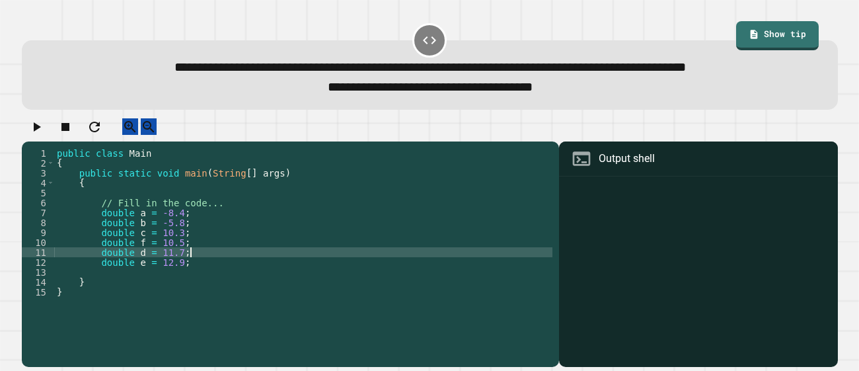
type textarea "**********"
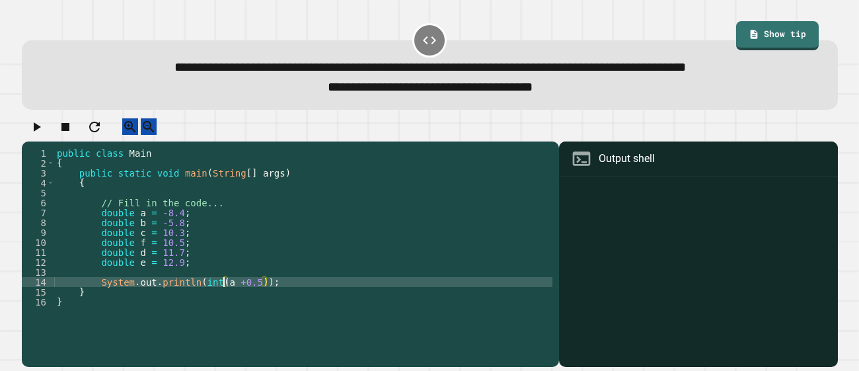
scroll to position [0, 12]
click at [231, 295] on div "public class Main { public static void main ( String [ ] args ) { // Fill in th…" at bounding box center [303, 252] width 498 height 208
click at [202, 294] on div "public class Main { public static void main ( String [ ] args ) { // Fill in th…" at bounding box center [303, 252] width 498 height 208
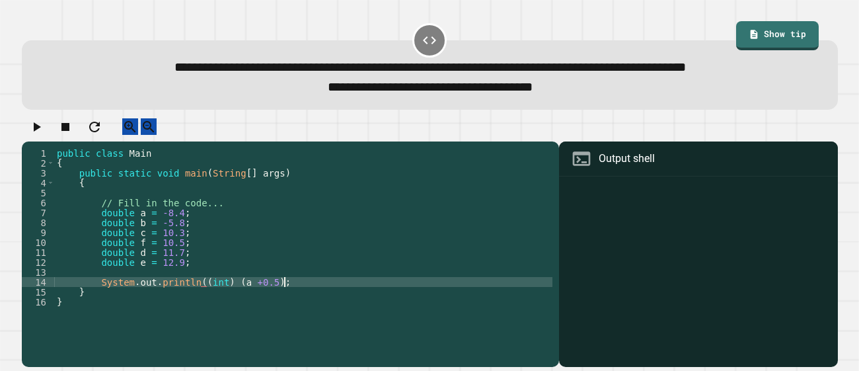
click at [284, 293] on div "public class Main { public static void main ( String [ ] args ) { // Fill in th…" at bounding box center [303, 252] width 498 height 208
type textarea "**********"
click at [318, 293] on div "public class Main { public static void main ( String [ ] args ) { // Fill in th…" at bounding box center [303, 252] width 498 height 208
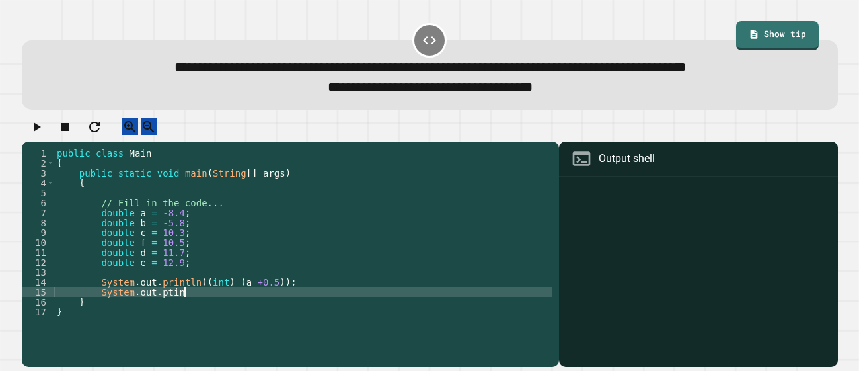
scroll to position [0, 9]
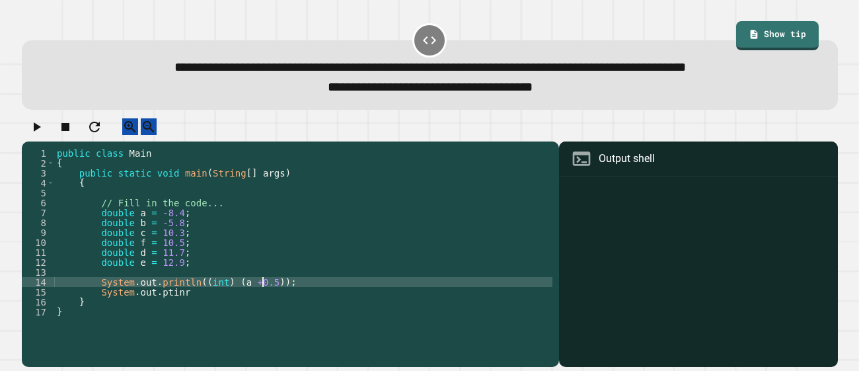
click at [262, 293] on div "public class Main { public static void main ( String [ ] args ) { // Fill in th…" at bounding box center [303, 252] width 498 height 208
click at [235, 304] on div "public class Main { public static void main ( String [ ] args ) { // Fill in th…" at bounding box center [303, 252] width 498 height 208
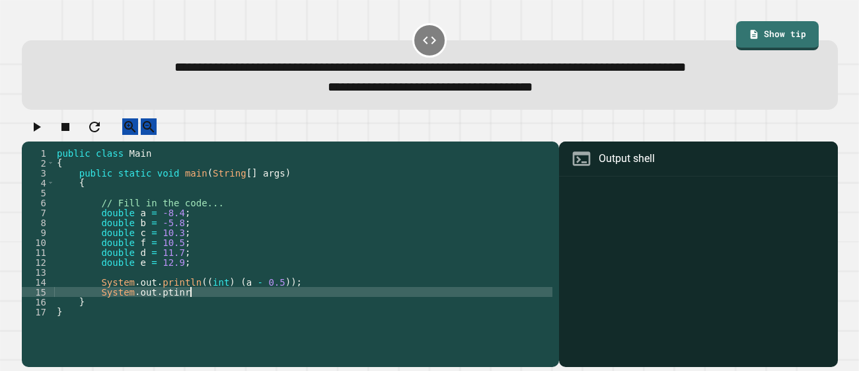
click at [235, 304] on div "public class Main { public static void main ( String [ ] args ) { // Fill in th…" at bounding box center [303, 252] width 498 height 208
type textarea "**********"
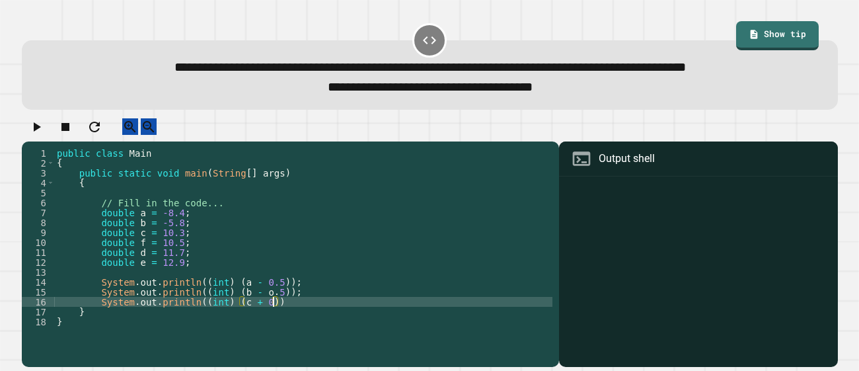
scroll to position [0, 15]
type textarea "**********"
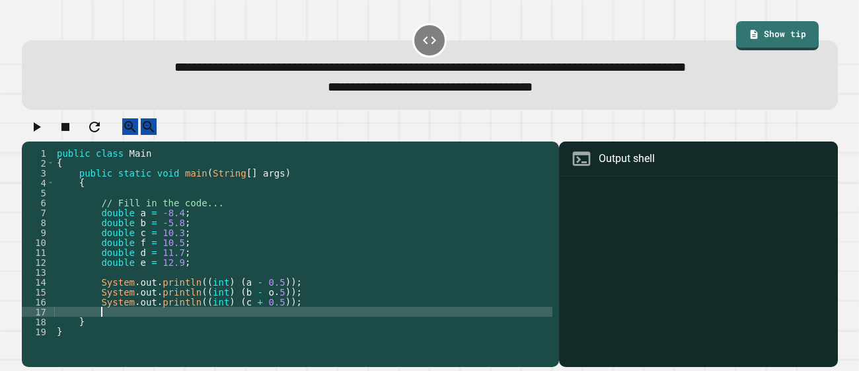
type textarea "*"
type textarea "**********"
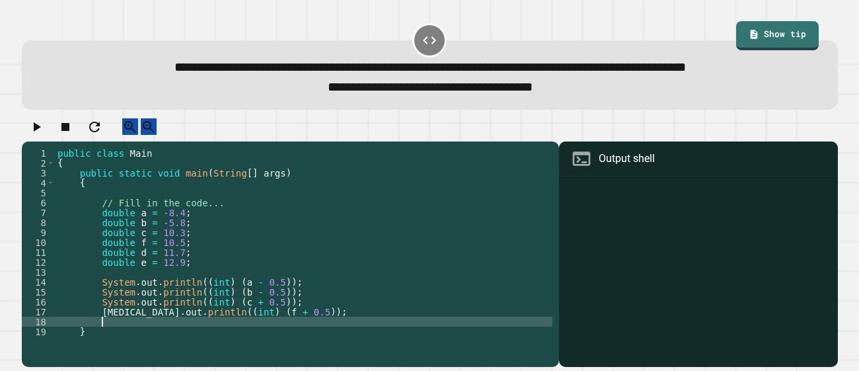
click at [135, 322] on div "public class Main { public static void main ( String [ ] args ) { // Fill in th…" at bounding box center [304, 252] width 498 height 208
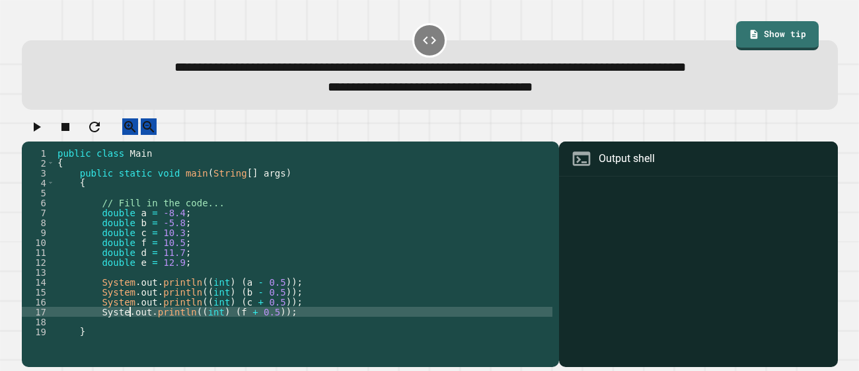
type textarea "**********"
click at [307, 321] on div "public class Main { public static void main ( String [ ] args ) { // Fill in th…" at bounding box center [304, 252] width 498 height 208
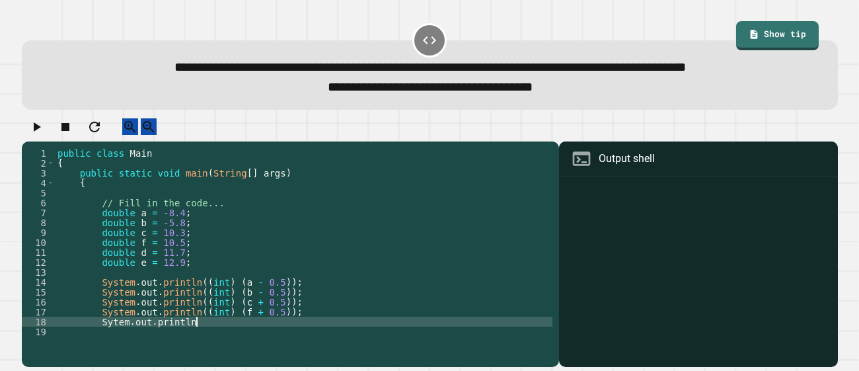
scroll to position [0, 9]
click at [114, 332] on div "public class Main { public static void main ( String [ ] args ) { // Fill in th…" at bounding box center [304, 252] width 498 height 208
click at [207, 334] on div "public class Main { public static void main ( String [ ] args ) { // Fill in th…" at bounding box center [304, 252] width 498 height 208
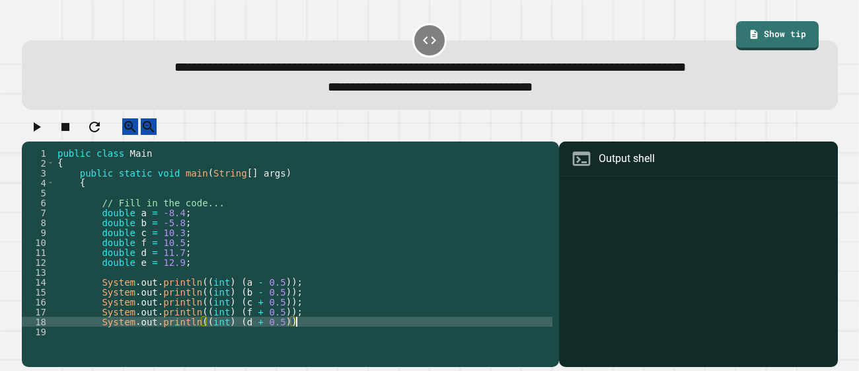
type textarea "**********"
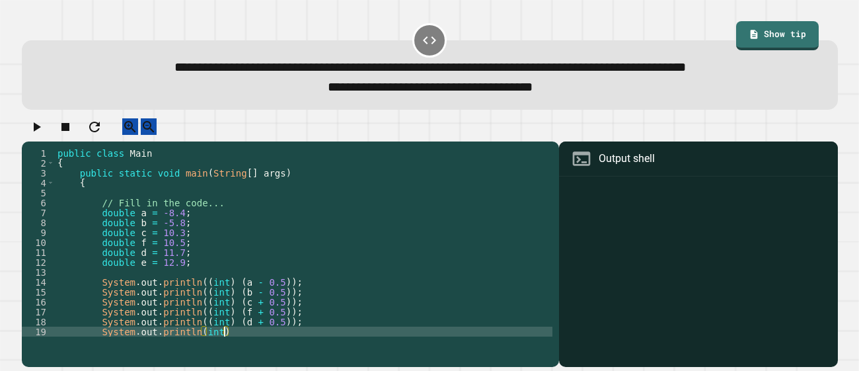
scroll to position [0, 11]
type textarea "**********"
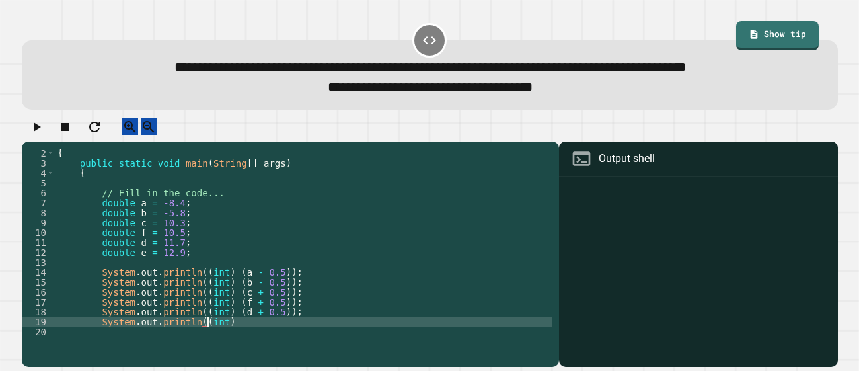
scroll to position [0, 10]
click at [243, 333] on div "{ public static void main ( String [ ] args ) { // Fill in the code... double a…" at bounding box center [304, 252] width 498 height 208
type textarea "**********"
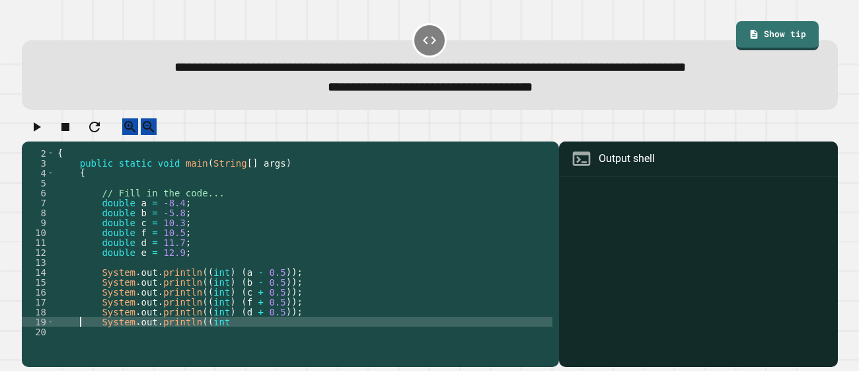
click at [254, 331] on div "{ public static void main ( String [ ] args ) { // Fill in the code... double a…" at bounding box center [304, 252] width 498 height 208
type textarea "**********"
click at [39, 129] on icon "button" at bounding box center [37, 126] width 7 height 9
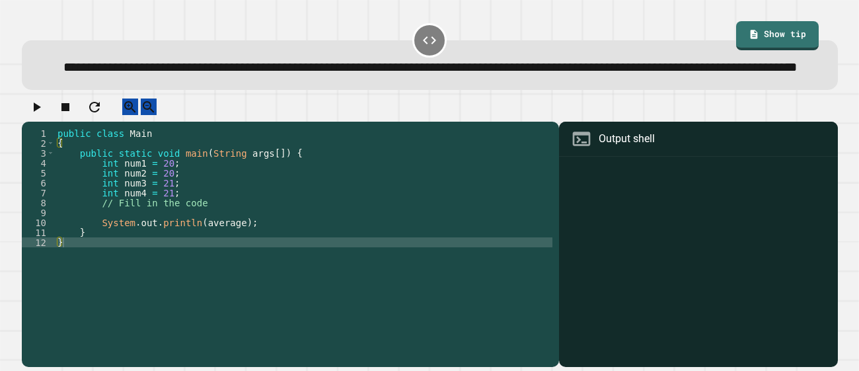
click at [246, 244] on div "public class Main { public static void main ( String args [ ]) { int num1 = 20 …" at bounding box center [304, 232] width 498 height 208
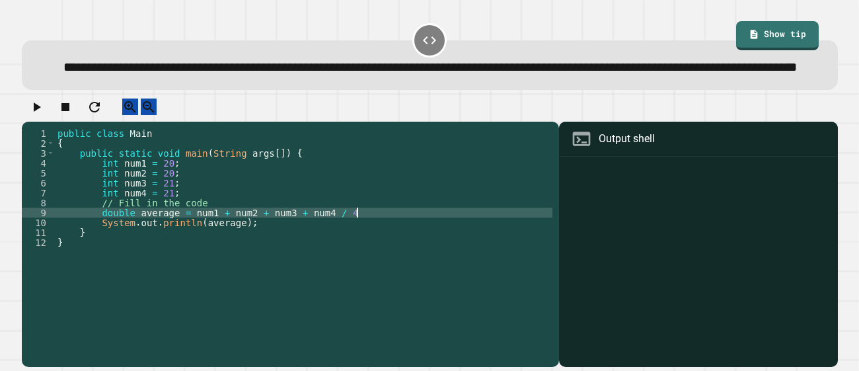
scroll to position [0, 20]
click at [41, 115] on icon "button" at bounding box center [36, 107] width 16 height 16
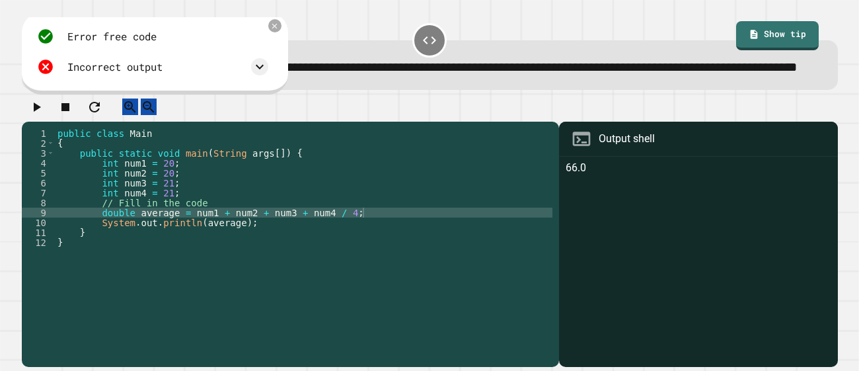
click at [206, 255] on div "public class Main { public static void main ( String args [ ]) { int num1 = 20 …" at bounding box center [304, 232] width 498 height 208
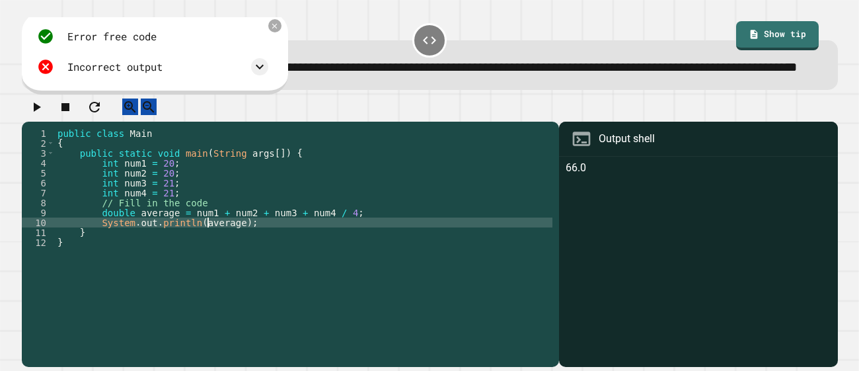
scroll to position [0, 13]
click at [275, 32] on icon at bounding box center [275, 26] width 11 height 11
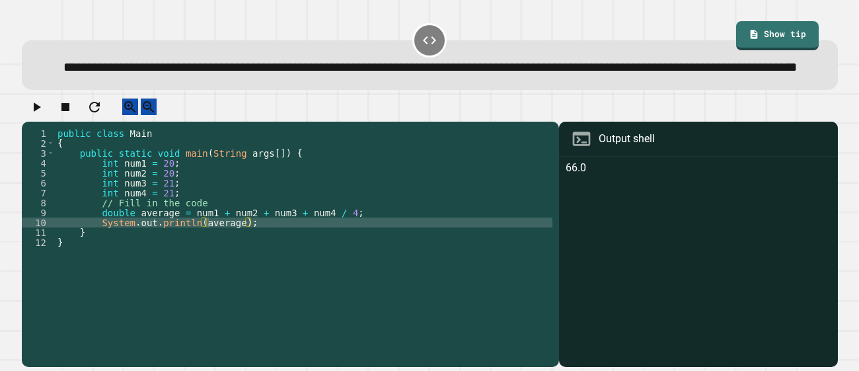
click at [135, 244] on div "public class Main { public static void main ( String args [ ]) { int num1 = 20 …" at bounding box center [304, 232] width 498 height 208
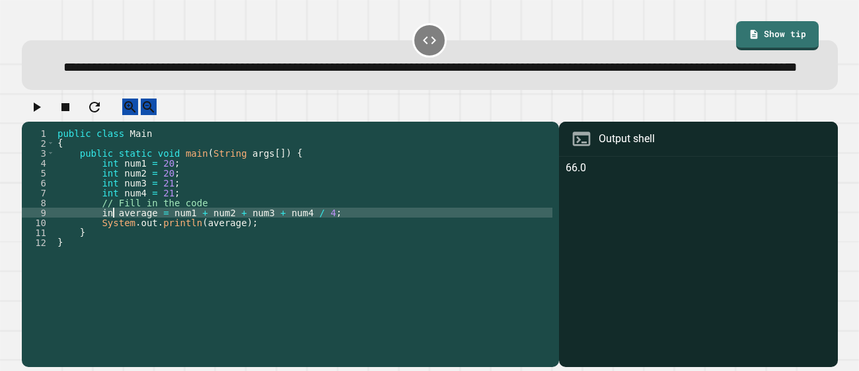
scroll to position [0, 4]
click at [32, 115] on icon "button" at bounding box center [36, 107] width 16 height 16
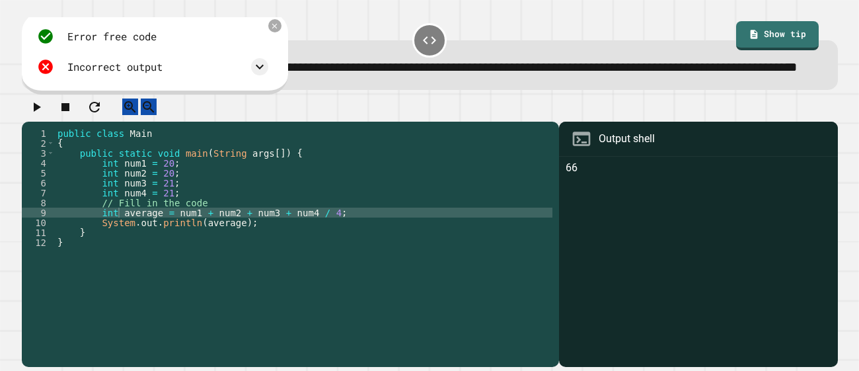
click at [118, 244] on div "public class Main { public static void main ( String args [ ]) { int num1 = 20 …" at bounding box center [304, 232] width 498 height 208
click at [357, 244] on div "public class Main { public static void main ( String args [ ]) { int num1 = 20 …" at bounding box center [304, 232] width 498 height 208
click at [335, 244] on div "public class Main { public static void main ( String args [ ]) { int num1 = 20 …" at bounding box center [304, 232] width 498 height 208
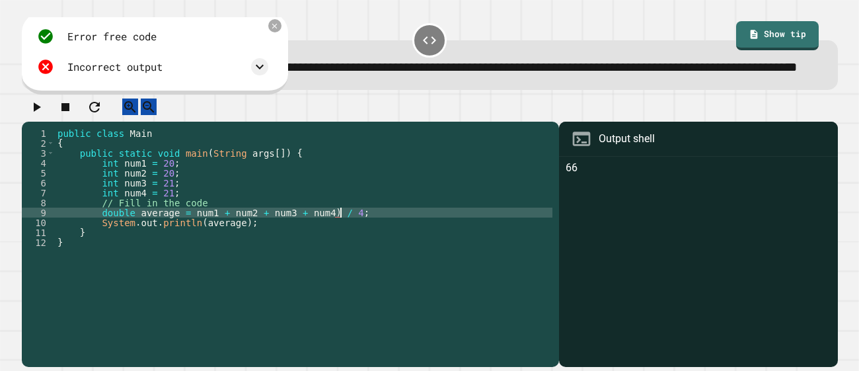
click at [196, 243] on div "public class Main { public static void main ( String args [ ]) { int num1 = 20 …" at bounding box center [304, 232] width 498 height 208
click at [40, 115] on icon "button" at bounding box center [36, 107] width 16 height 16
click at [369, 245] on div "public class Main { public static void main ( String args [ ]) { int num1 = 20 …" at bounding box center [304, 232] width 498 height 208
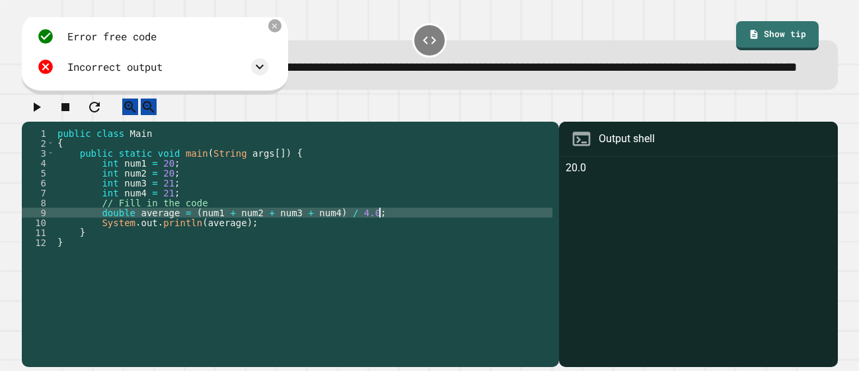
type textarea "**********"
click at [36, 115] on icon "button" at bounding box center [36, 107] width 16 height 16
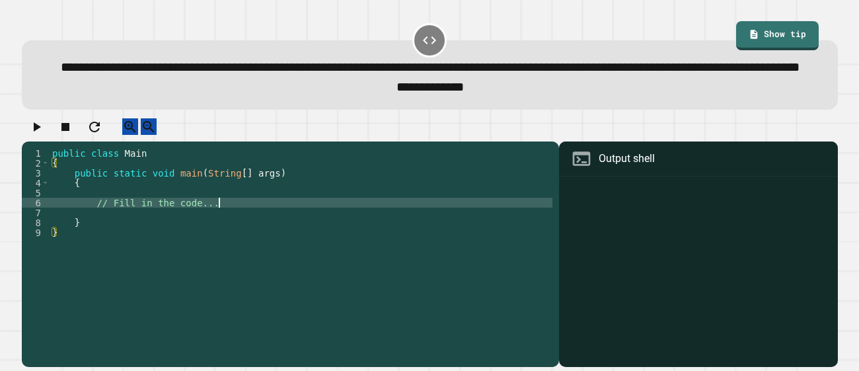
click at [252, 231] on div "public class Main { public static void main ( String [ ] args ) { // Fill in th…" at bounding box center [301, 242] width 503 height 188
type textarea "**********"
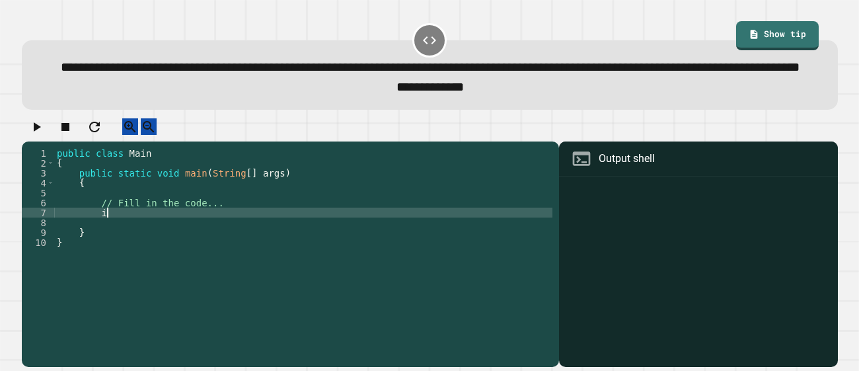
scroll to position [0, 3]
type textarea "*"
type textarea "**********"
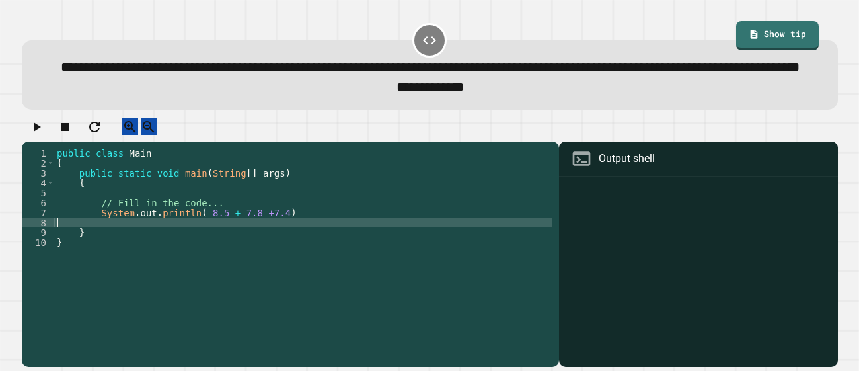
click at [272, 244] on div "public class Main { public static void main ( String [ ] args ) { // Fill in th…" at bounding box center [303, 242] width 498 height 188
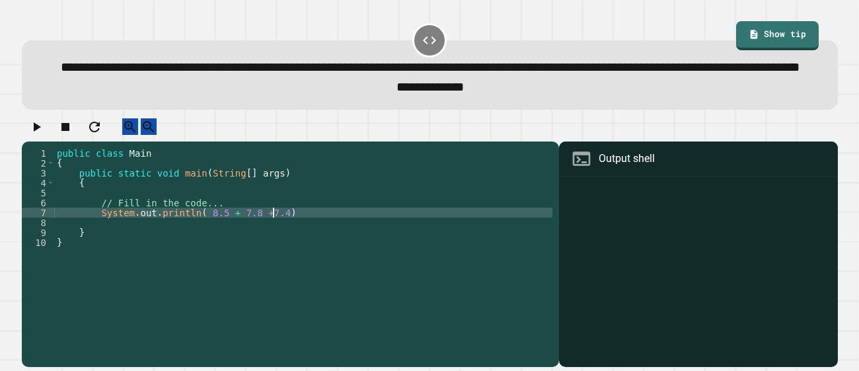
scroll to position [0, 15]
click at [210, 248] on div "public class Main { public static void main ( String [ ] args ) { // Fill in th…" at bounding box center [303, 242] width 498 height 188
click at [308, 248] on div "public class Main { public static void main ( String [ ] args ) { // Fill in th…" at bounding box center [303, 242] width 498 height 188
click at [289, 244] on div "public class Main { public static void main ( String [ ] args ) { // Fill in th…" at bounding box center [303, 242] width 498 height 188
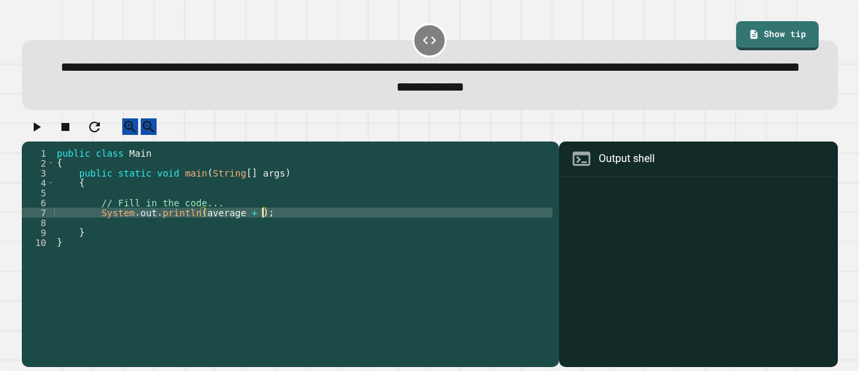
scroll to position [0, 15]
click at [290, 234] on div "public class Main { public static void main ( String [ ] args ) { // Fill in th…" at bounding box center [303, 242] width 498 height 188
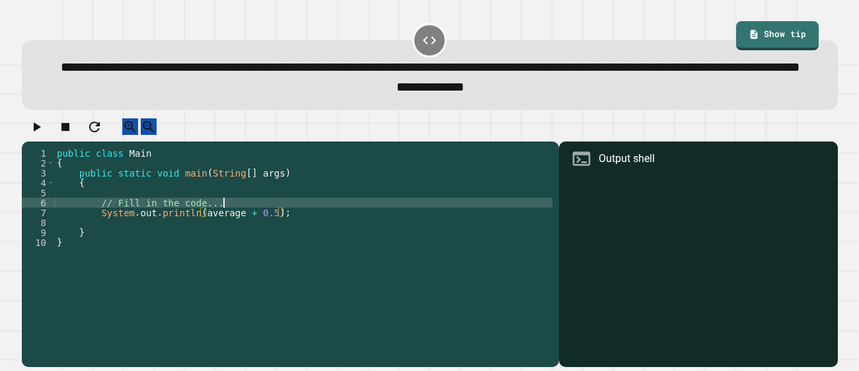
scroll to position [0, 11]
type textarea "**********"
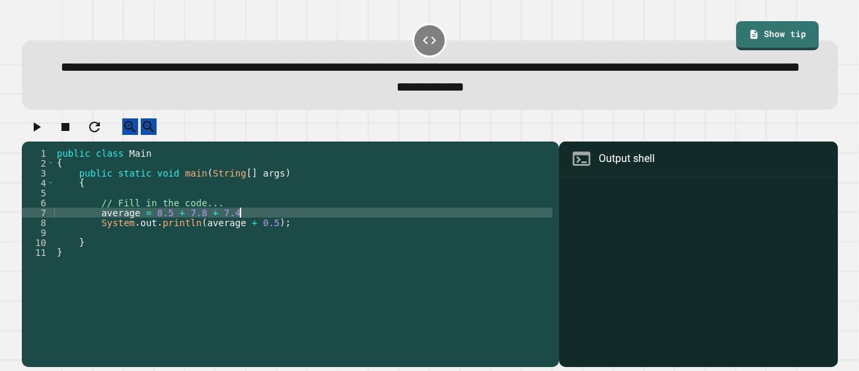
scroll to position [0, 13]
click at [98, 246] on div "public class Main { public static void main ( String [ ] args ) { // Fill in th…" at bounding box center [303, 242] width 498 height 188
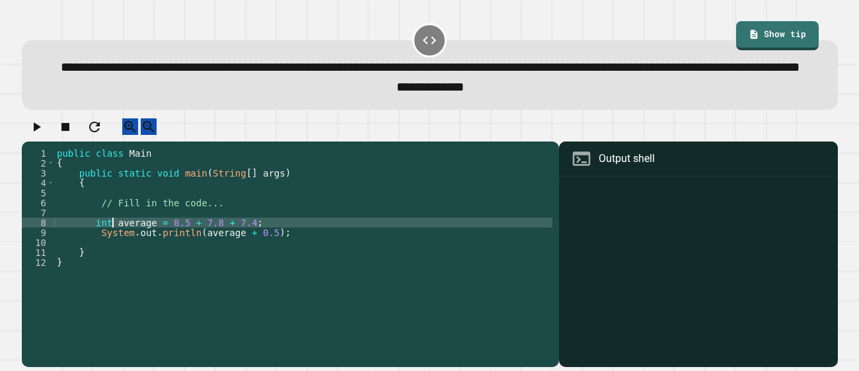
scroll to position [0, 3]
click at [88, 256] on div "public class Main { public static void main ( String [ ] args ) { // Fill in th…" at bounding box center [303, 242] width 498 height 188
click at [36, 135] on icon "button" at bounding box center [36, 127] width 16 height 16
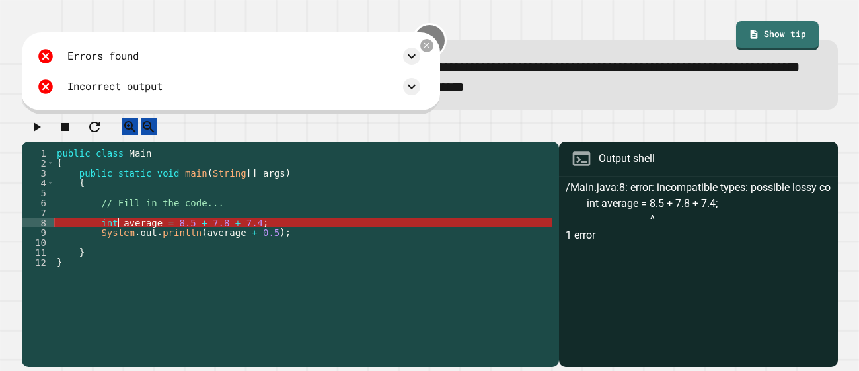
click at [116, 254] on div "public class Main { public static void main ( String [ ] args ) { // Fill in th…" at bounding box center [303, 242] width 498 height 188
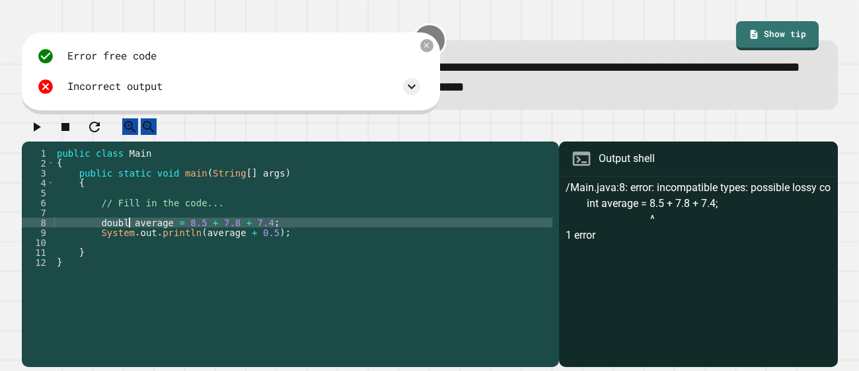
scroll to position [0, 5]
click at [33, 135] on icon "button" at bounding box center [36, 127] width 16 height 16
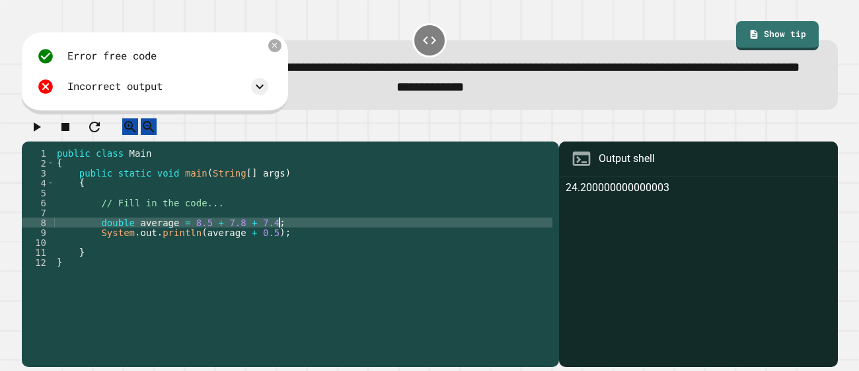
click at [279, 256] on div "public class Main { public static void main ( String [ ] args ) { // Fill in th…" at bounding box center [303, 242] width 498 height 188
click at [44, 135] on button "button" at bounding box center [36, 126] width 16 height 17
click at [196, 254] on div "public class Main { public static void main ( String [ ] args ) { // Fill in th…" at bounding box center [303, 242] width 498 height 188
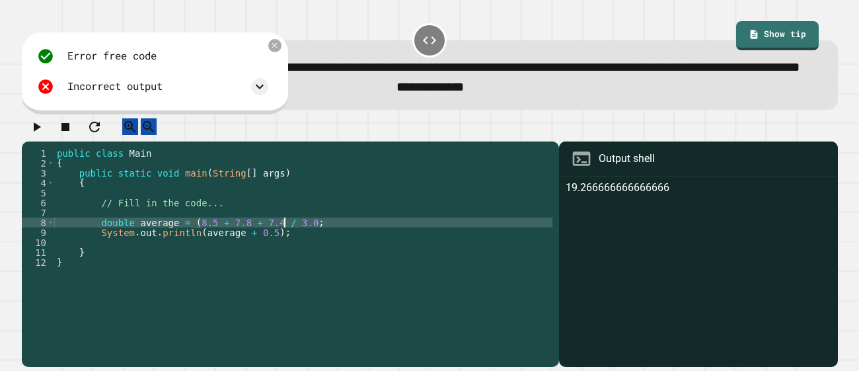
click at [284, 254] on div "public class Main { public static void main ( String [ ] args ) { // Fill in th…" at bounding box center [303, 242] width 498 height 188
click at [43, 135] on icon "button" at bounding box center [36, 127] width 16 height 16
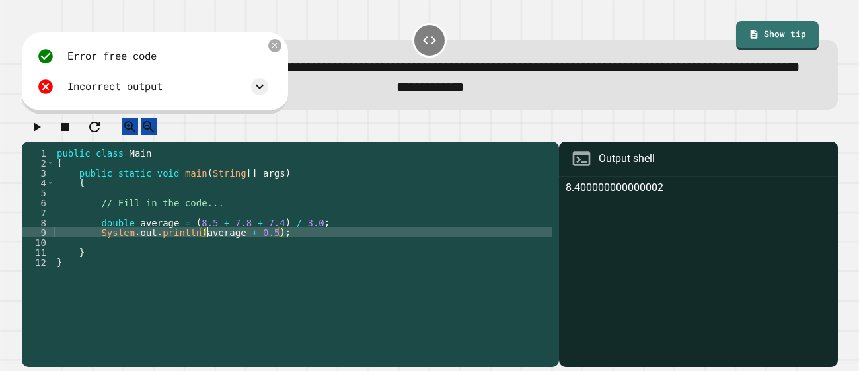
scroll to position [0, 15]
click at [205, 267] on div "public class Main { public static void main ( String [ ] args ) { // Fill in th…" at bounding box center [303, 242] width 498 height 188
click at [41, 135] on icon "button" at bounding box center [36, 127] width 16 height 16
click at [237, 263] on div "public class Main { public static void main ( String [ ] args ) { // Fill in th…" at bounding box center [303, 242] width 498 height 188
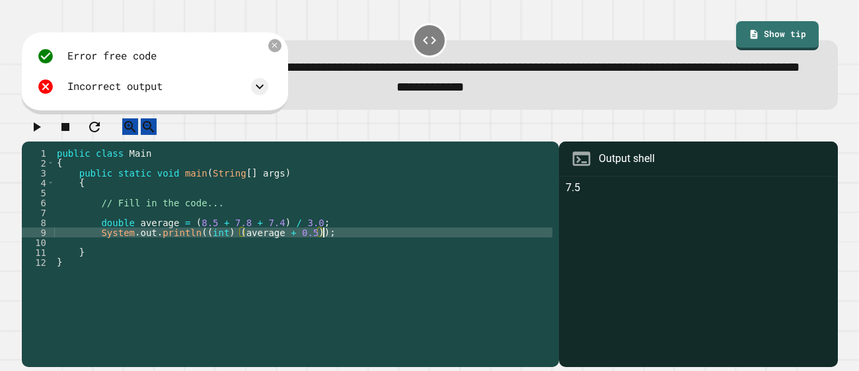
scroll to position [0, 18]
type textarea "**********"
click at [44, 135] on icon "button" at bounding box center [36, 127] width 16 height 16
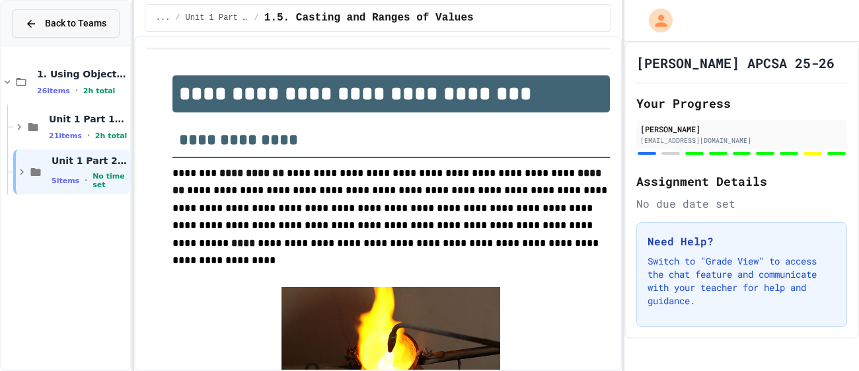
click at [66, 32] on button "Back to Teams" at bounding box center [66, 23] width 108 height 28
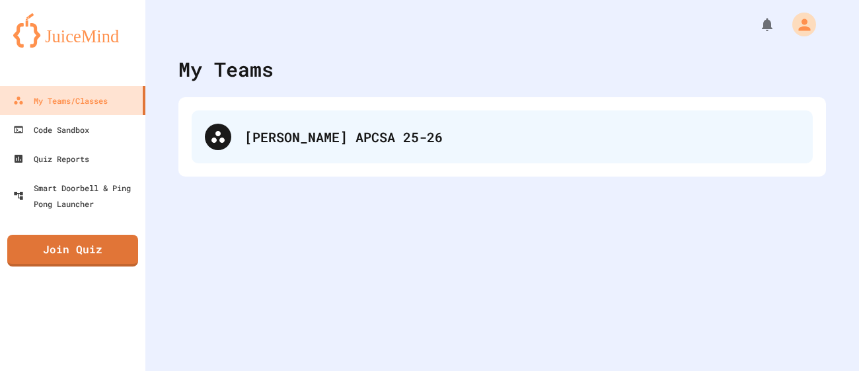
click at [278, 152] on div "[PERSON_NAME] APCSA 25-26" at bounding box center [502, 136] width 621 height 53
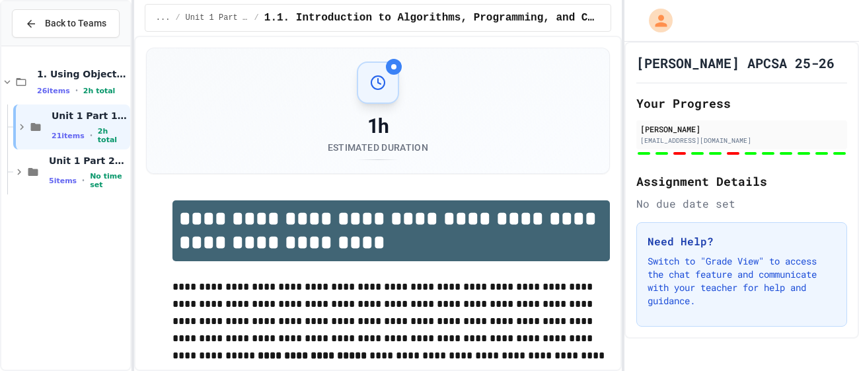
click at [55, 30] on span "Back to Teams" at bounding box center [75, 24] width 61 height 14
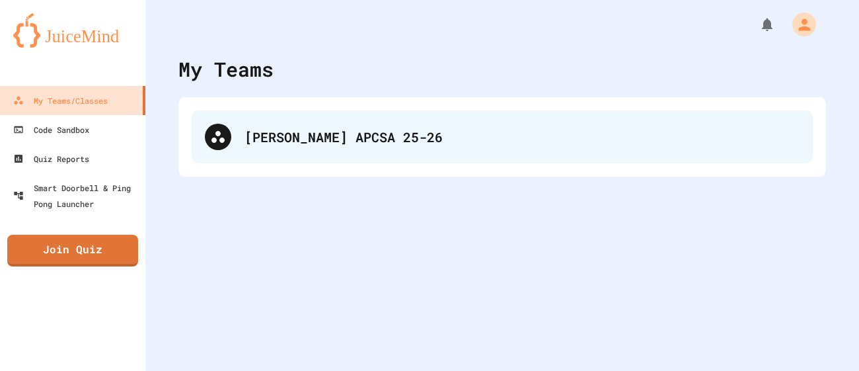
click at [275, 150] on div "[PERSON_NAME] APCSA 25-26" at bounding box center [502, 136] width 621 height 53
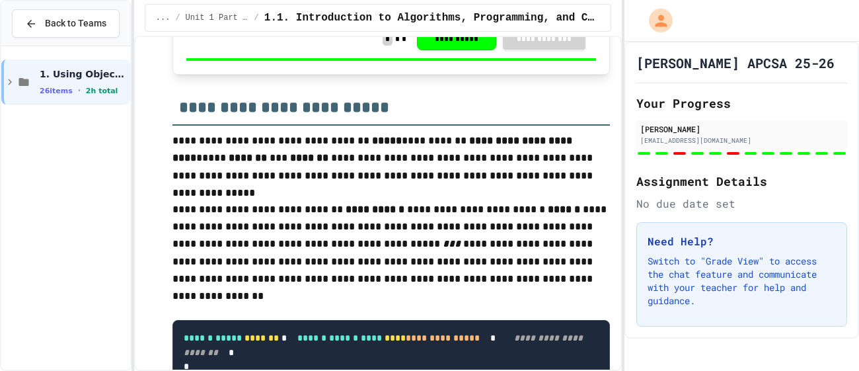
scroll to position [1382, 0]
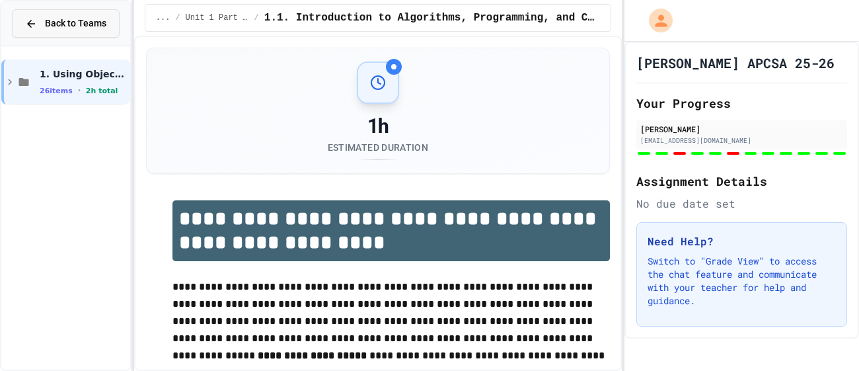
click at [55, 36] on button "Back to Teams" at bounding box center [66, 23] width 108 height 28
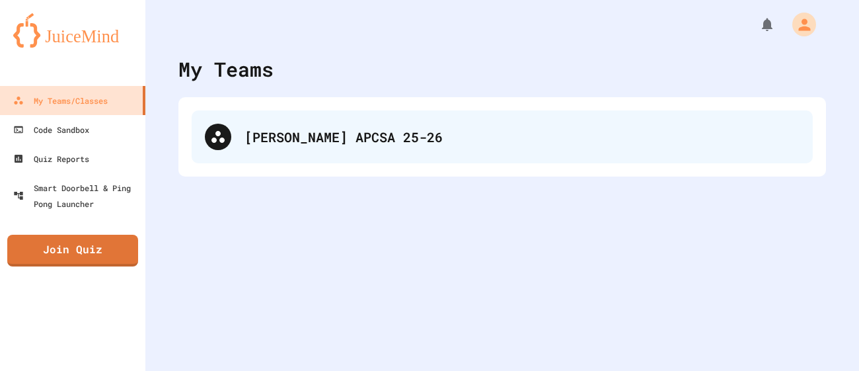
click at [328, 144] on div "[PERSON_NAME] APCSA 25-26" at bounding box center [521, 137] width 555 height 20
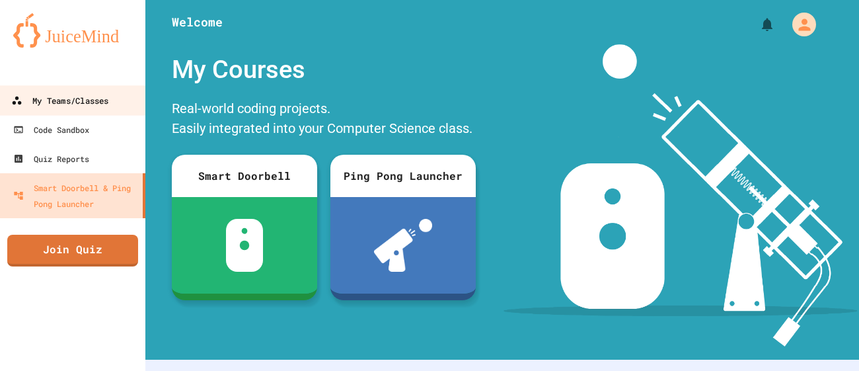
click at [94, 100] on div "My Teams/Classes" at bounding box center [59, 100] width 97 height 17
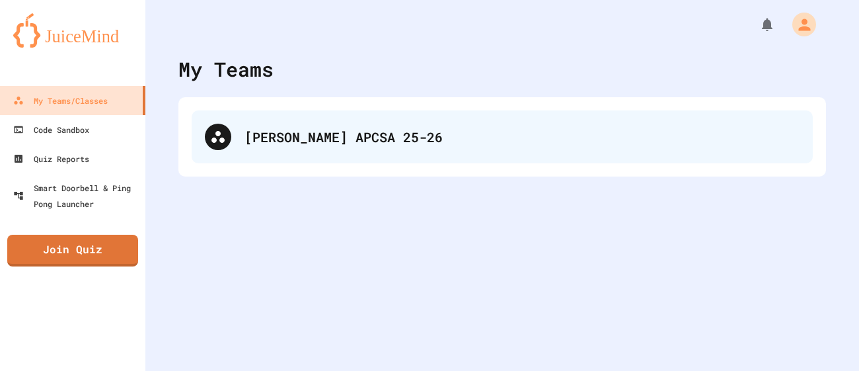
click at [277, 137] on div "[PERSON_NAME] APCSA 25-26" at bounding box center [521, 137] width 555 height 20
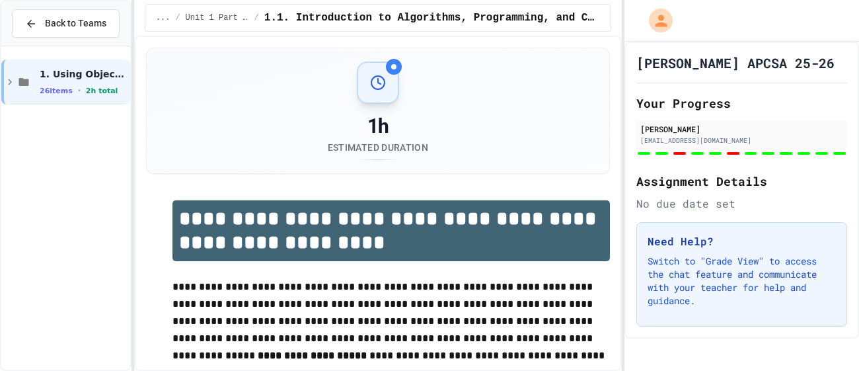
click at [41, 110] on div "1. Using Objects and Methods 26 items • 2h total" at bounding box center [65, 82] width 129 height 61
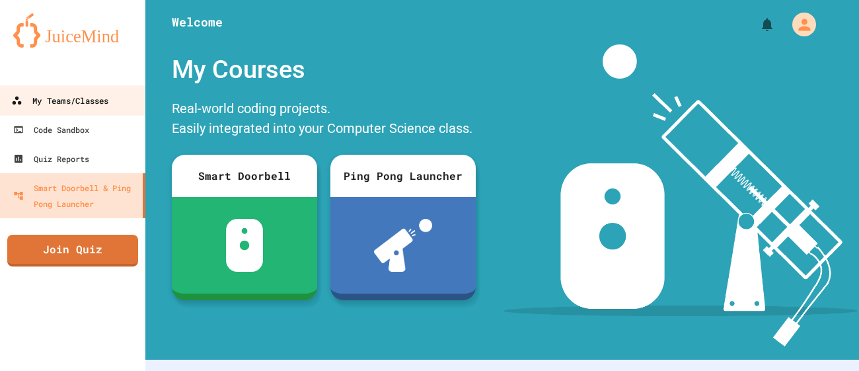
click at [74, 105] on div "My Teams/Classes" at bounding box center [59, 100] width 97 height 17
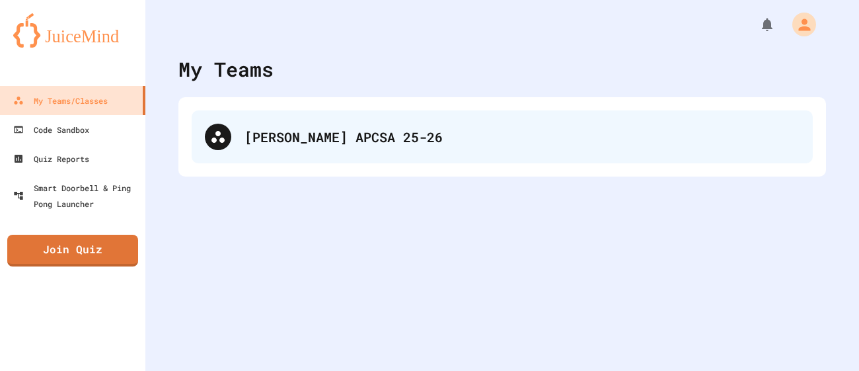
click at [628, 128] on div "[PERSON_NAME] APCSA 25-26" at bounding box center [521, 137] width 555 height 20
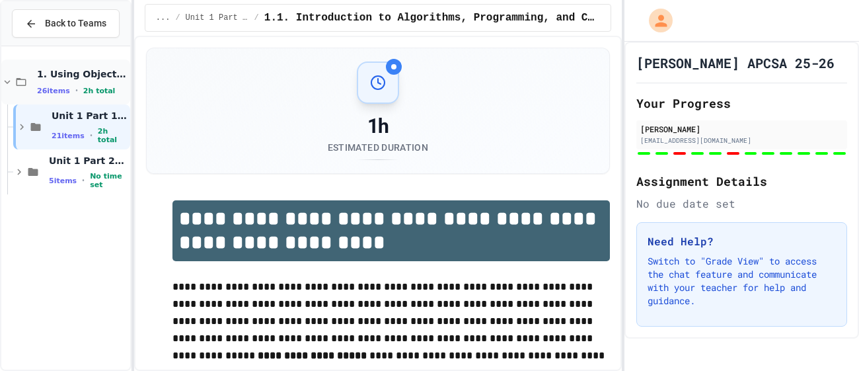
click at [11, 86] on icon at bounding box center [7, 82] width 12 height 12
click at [21, 174] on icon at bounding box center [19, 172] width 12 height 12
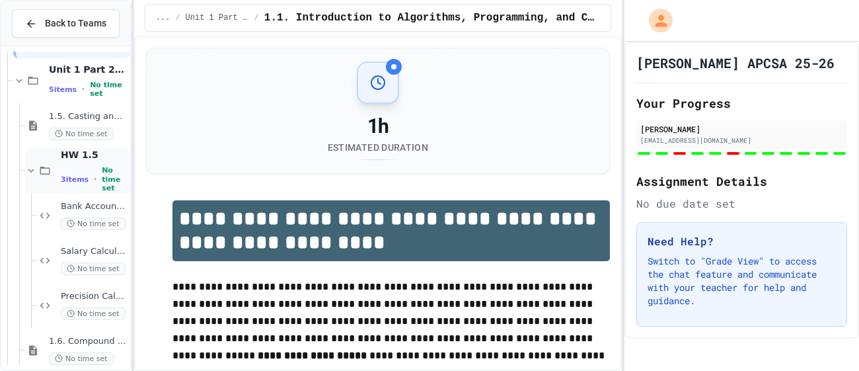
scroll to position [106, 0]
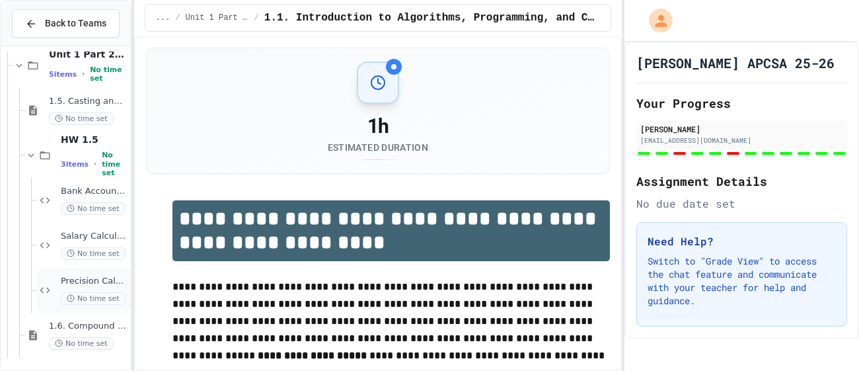
click at [52, 295] on icon at bounding box center [45, 290] width 16 height 12
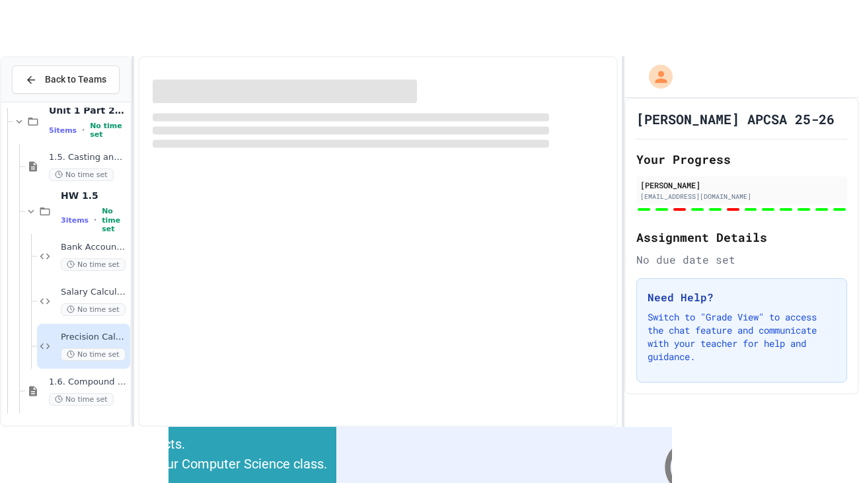
scroll to position [91, 0]
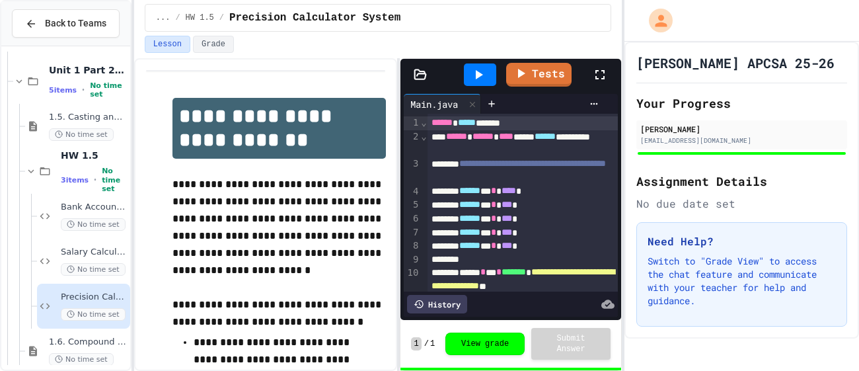
click at [601, 79] on icon at bounding box center [599, 74] width 9 height 9
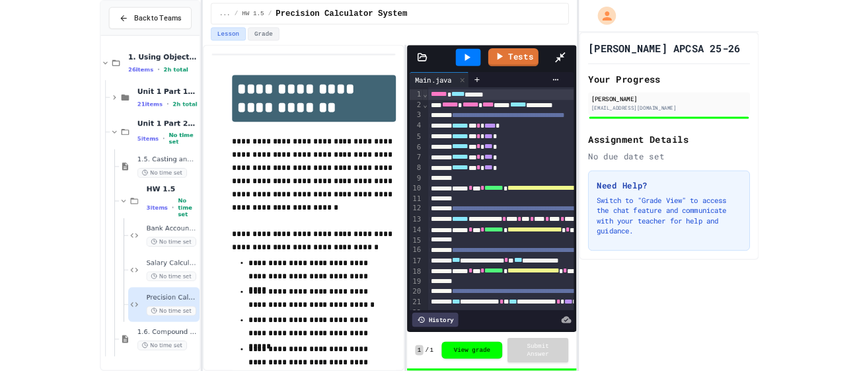
scroll to position [0, 0]
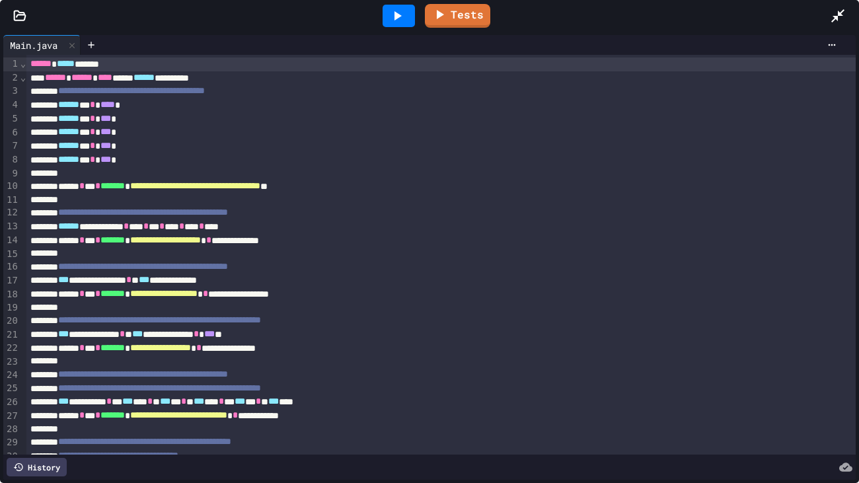
click at [837, 18] on icon at bounding box center [837, 15] width 13 height 13
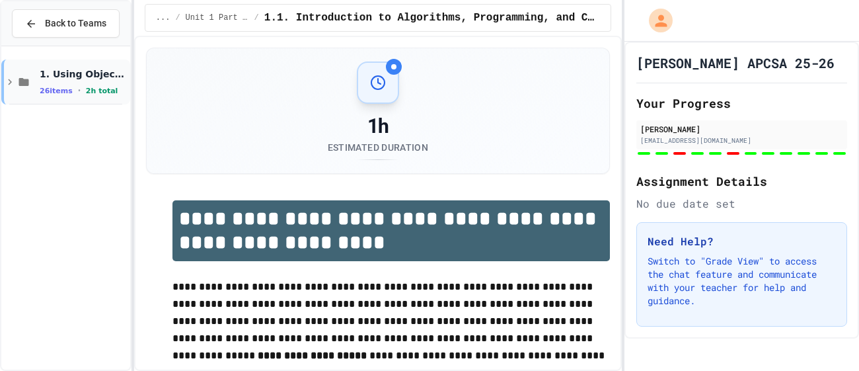
click at [8, 85] on icon at bounding box center [10, 82] width 12 height 12
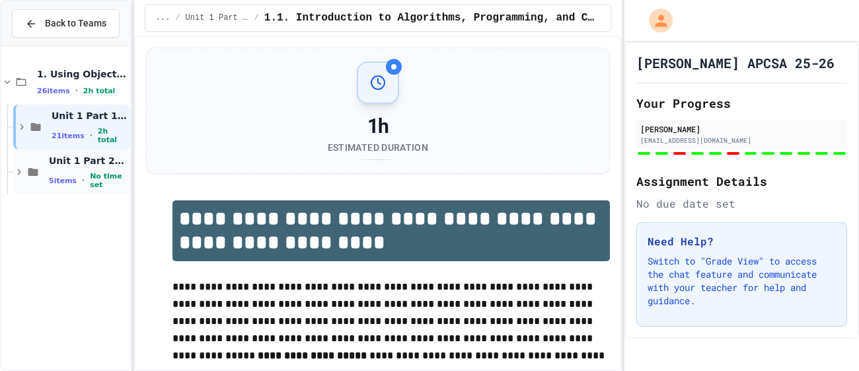
click at [22, 174] on icon at bounding box center [19, 172] width 12 height 12
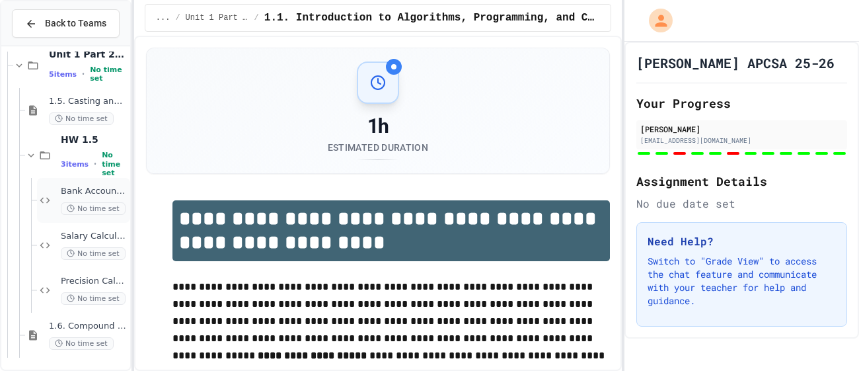
scroll to position [104, 0]
click at [40, 325] on div "1.6. Compound Assignment Operators No time set" at bounding box center [77, 336] width 105 height 45
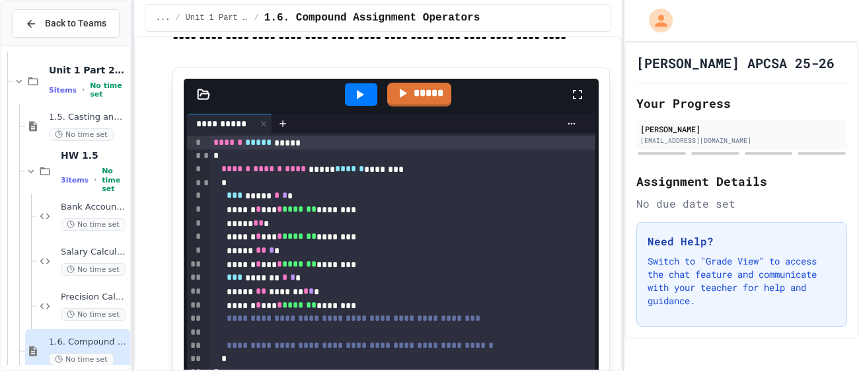
scroll to position [1037, 0]
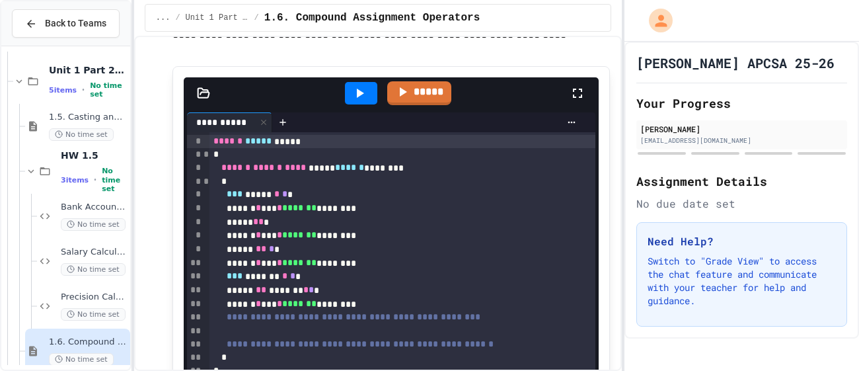
click at [370, 90] on div at bounding box center [361, 93] width 32 height 22
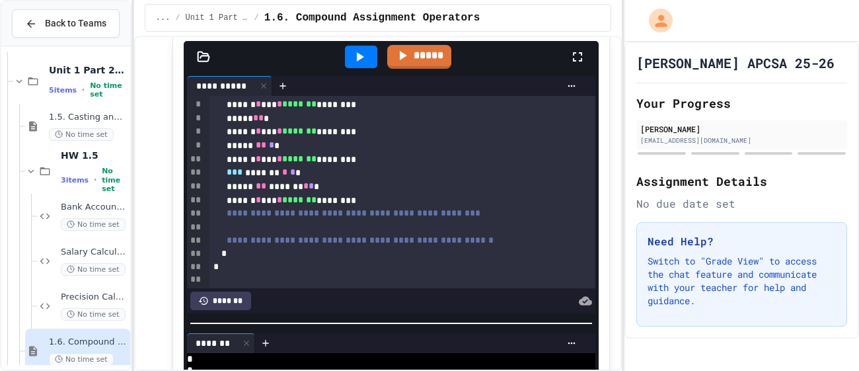
scroll to position [1074, 0]
click at [544, 220] on div at bounding box center [402, 226] width 386 height 13
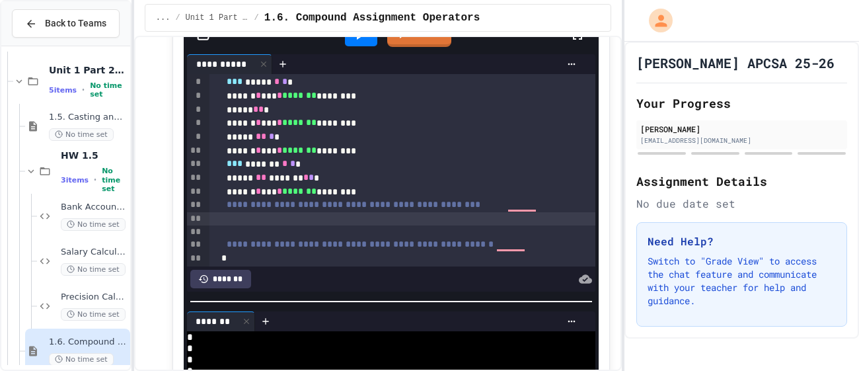
scroll to position [1096, 0]
click at [284, 219] on div "To enrich screen reader interactions, please activate Accessibility in Grammarl…" at bounding box center [401, 217] width 385 height 13
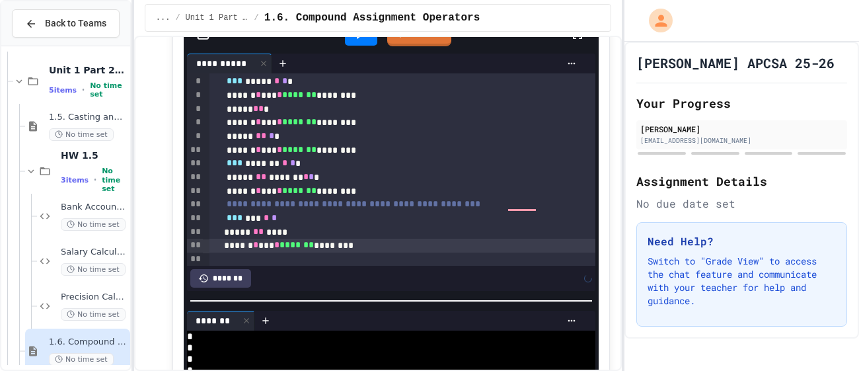
scroll to position [44, 0]
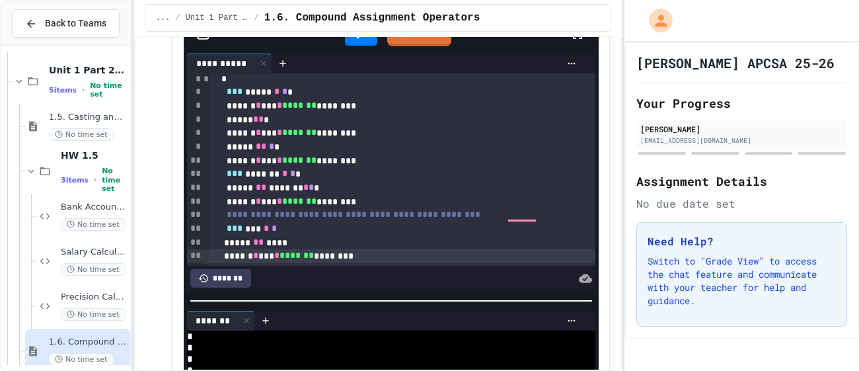
click at [367, 36] on div "**********" at bounding box center [378, 203] width 488 height 335
click at [365, 39] on icon at bounding box center [359, 34] width 16 height 16
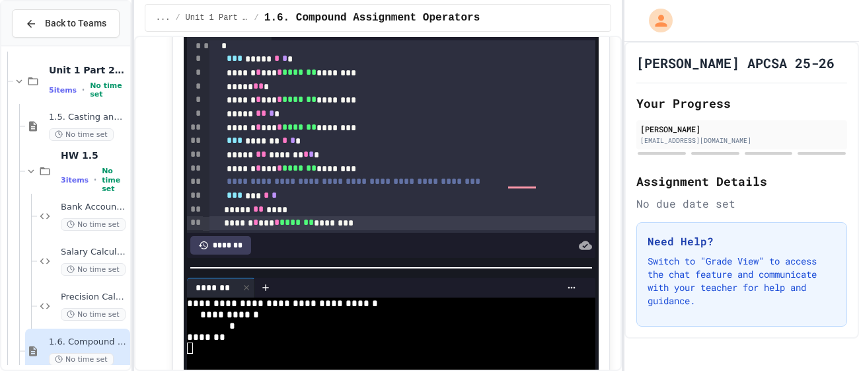
scroll to position [1127, 0]
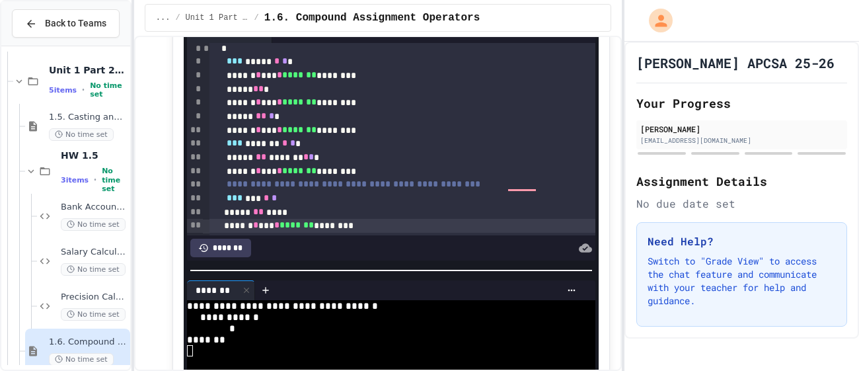
click at [314, 194] on div "*** *** * *" at bounding box center [401, 199] width 385 height 14
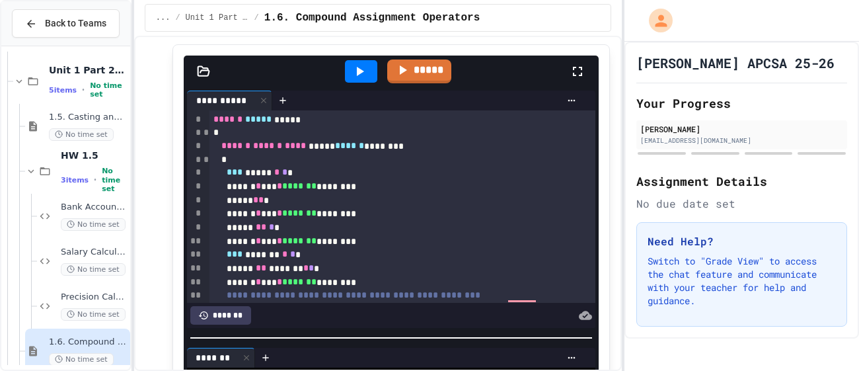
scroll to position [1050, 0]
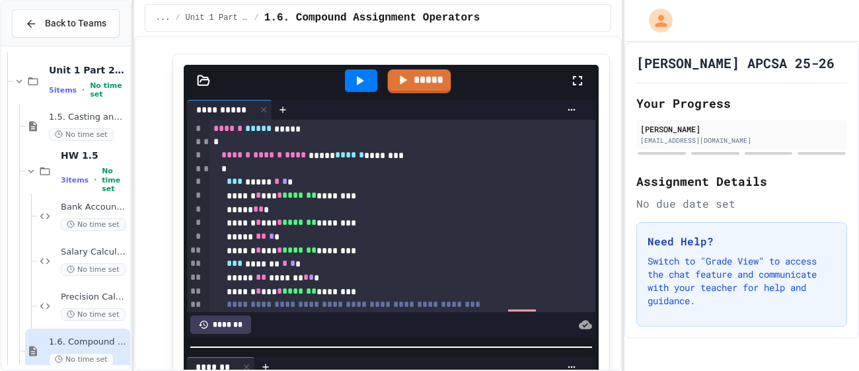
click at [363, 81] on icon at bounding box center [359, 81] width 16 height 16
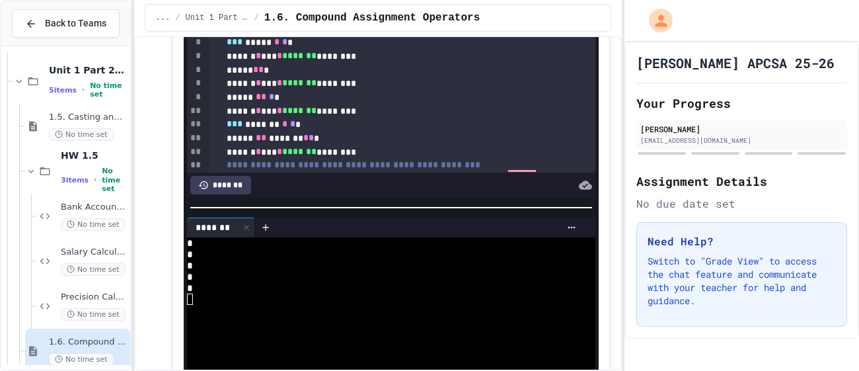
scroll to position [109, 0]
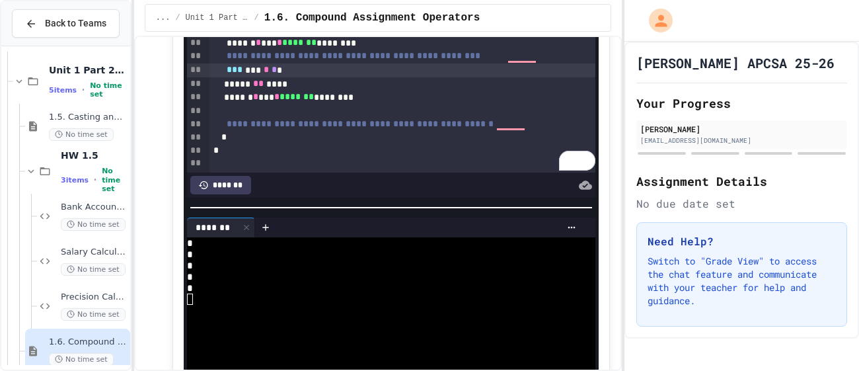
click at [570, 126] on div "**********" at bounding box center [401, 125] width 385 height 14
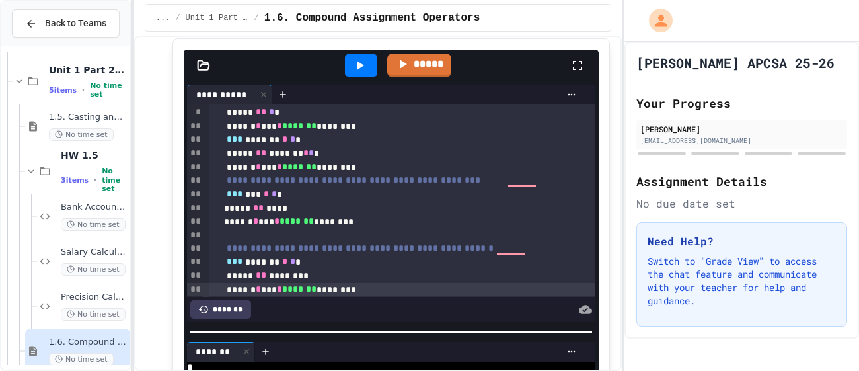
scroll to position [1055, 0]
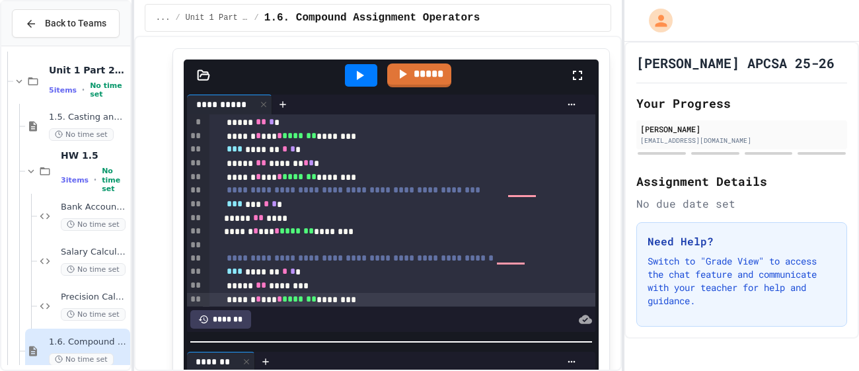
click at [357, 72] on icon at bounding box center [360, 75] width 7 height 9
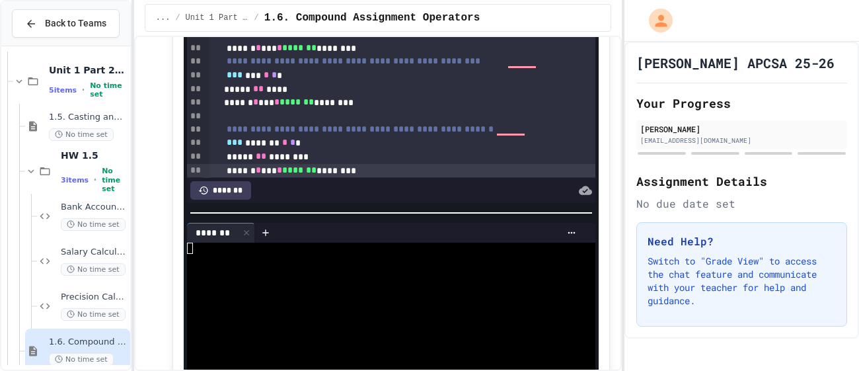
scroll to position [1188, 0]
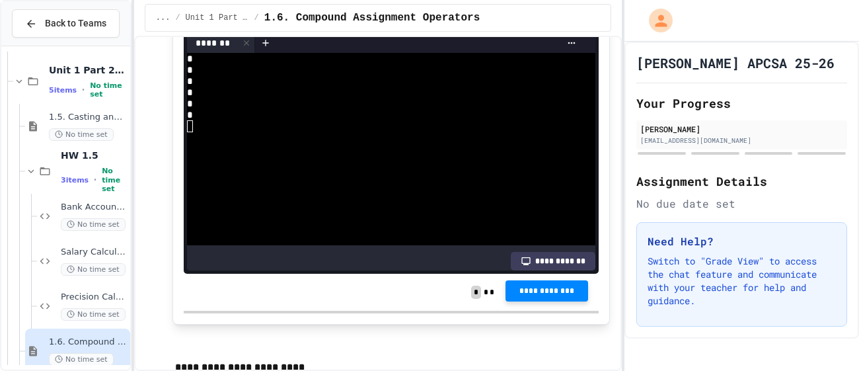
click at [556, 296] on button "**********" at bounding box center [546, 290] width 83 height 21
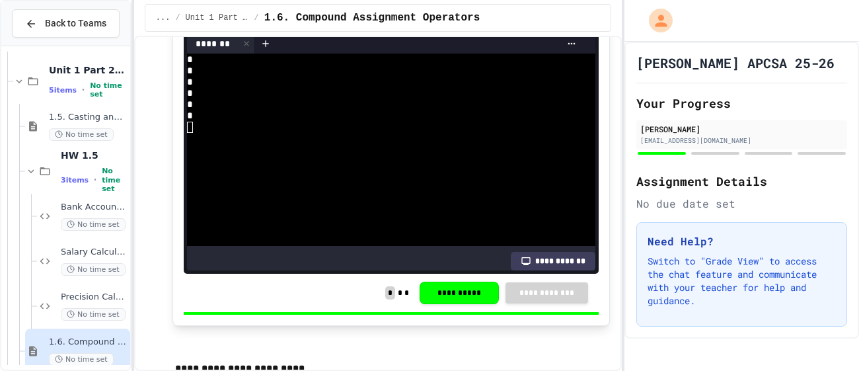
scroll to position [1373, 0]
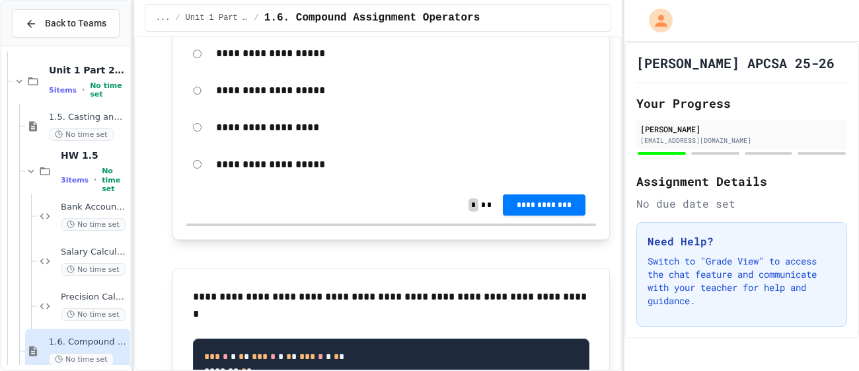
scroll to position [1976, 0]
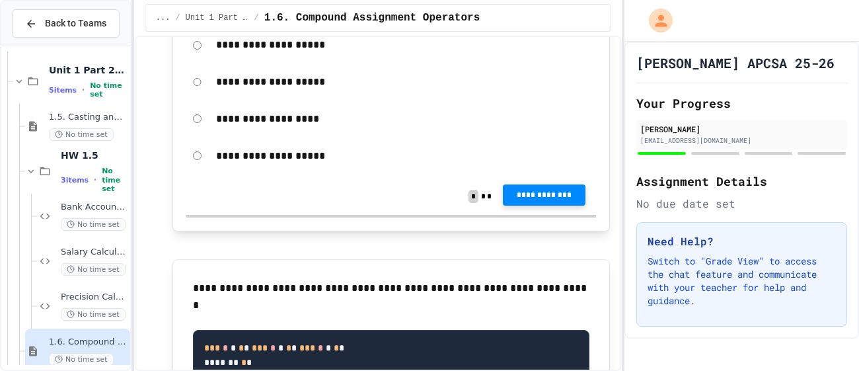
click at [536, 200] on span "**********" at bounding box center [544, 195] width 62 height 11
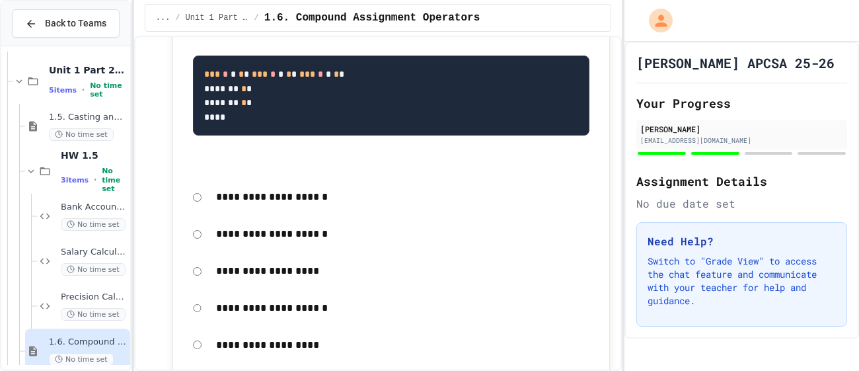
scroll to position [2252, 0]
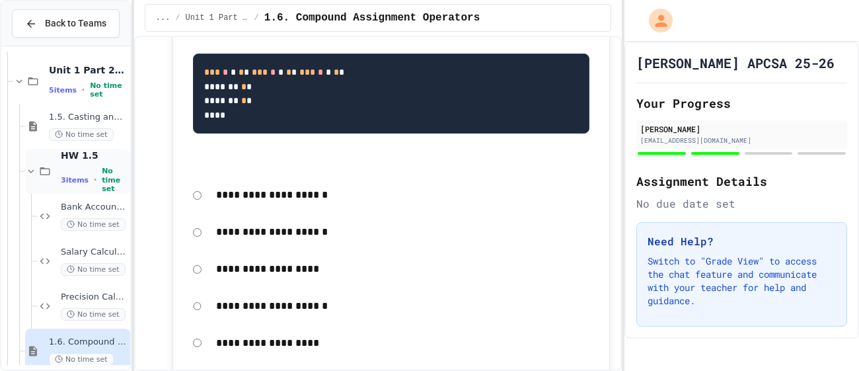
click at [30, 170] on icon at bounding box center [31, 171] width 6 height 4
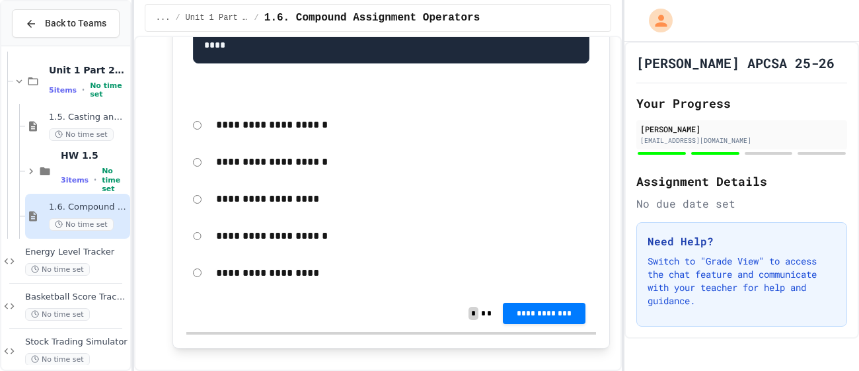
scroll to position [2336, 0]
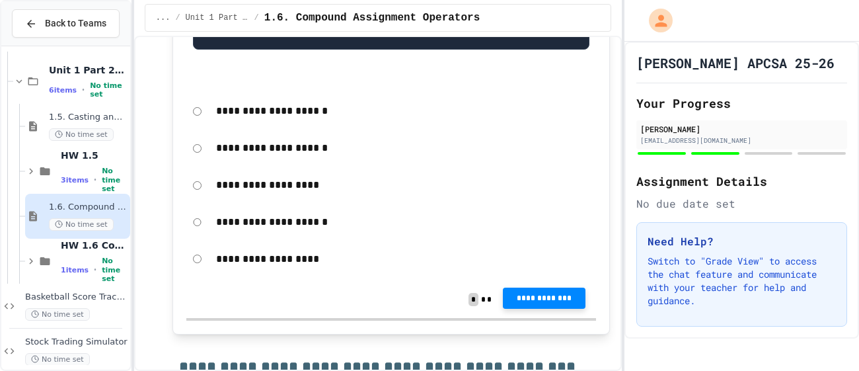
click at [553, 303] on span "**********" at bounding box center [544, 298] width 62 height 11
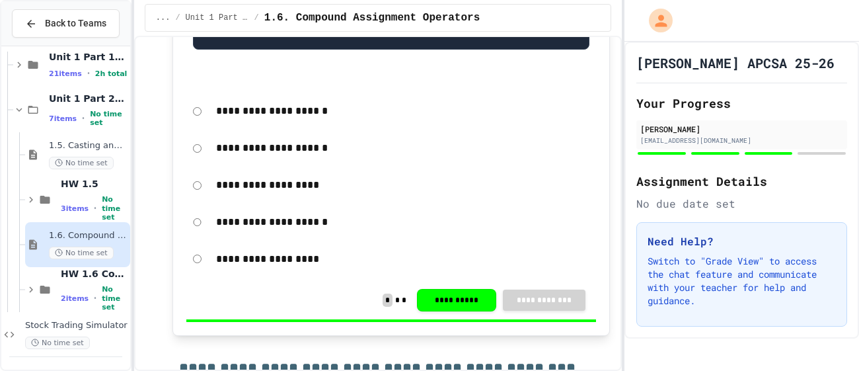
scroll to position [62, 0]
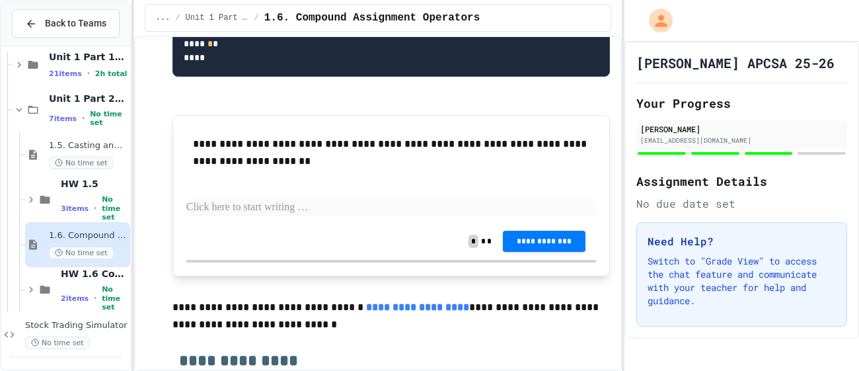
scroll to position [3245, 0]
